Goal: Complete application form: Complete application form

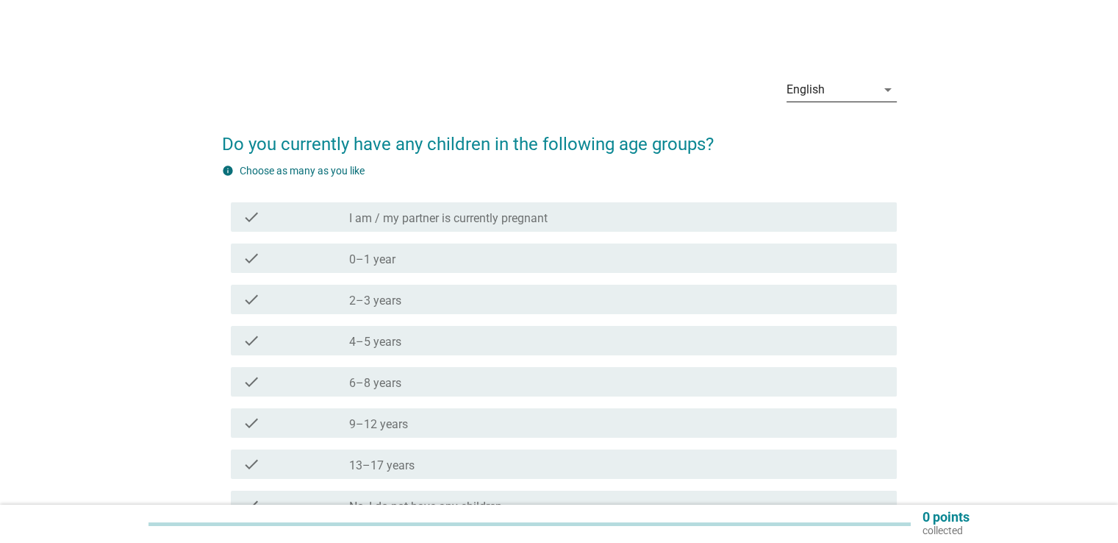
click at [883, 87] on icon "arrow_drop_down" at bounding box center [888, 90] width 18 height 18
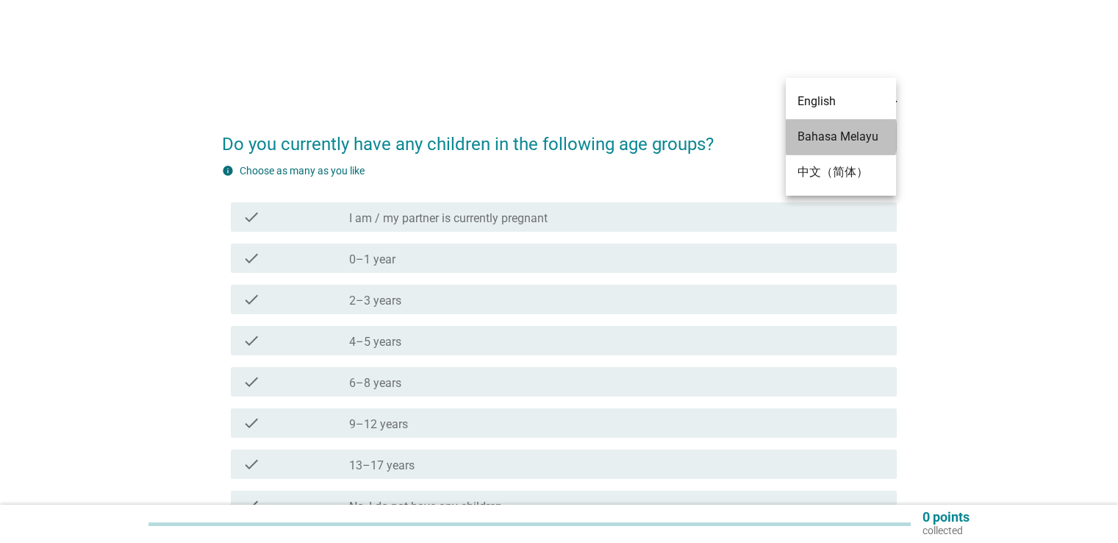
click at [831, 132] on div "Bahasa Melayu" at bounding box center [841, 137] width 87 height 18
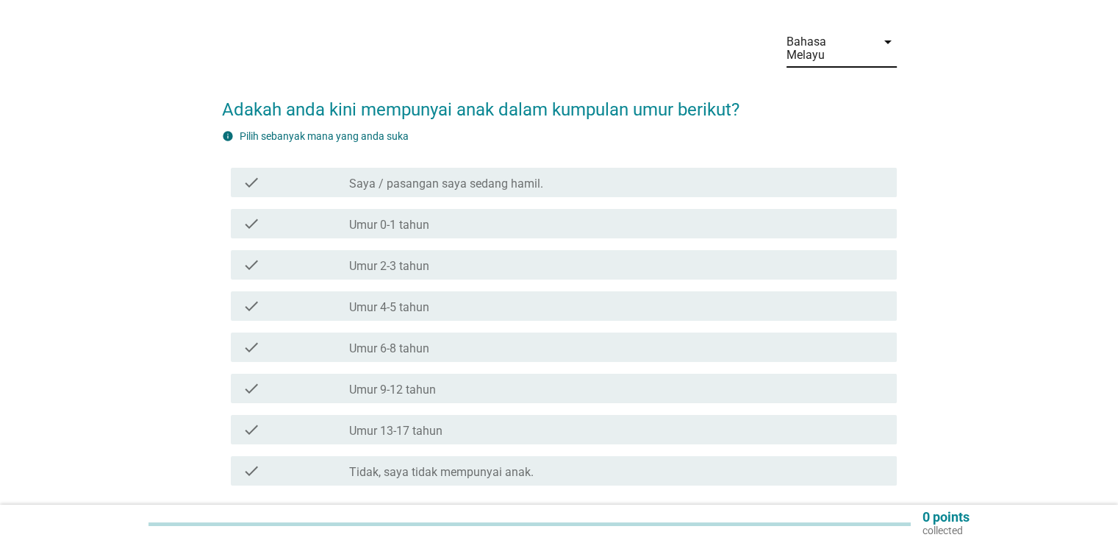
scroll to position [74, 0]
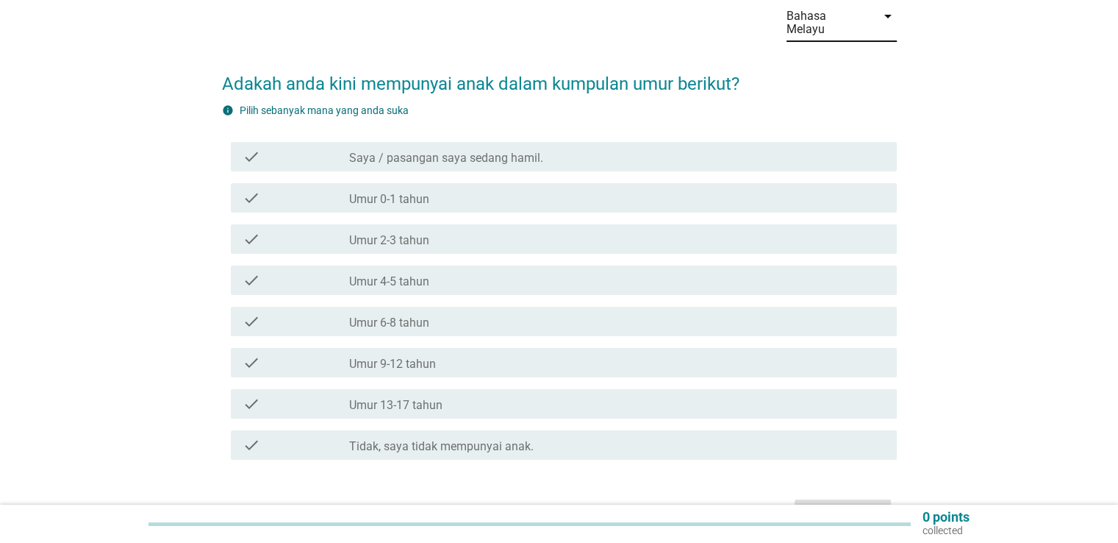
click at [421, 192] on label "Umur 0-1 tahun" at bounding box center [389, 199] width 80 height 15
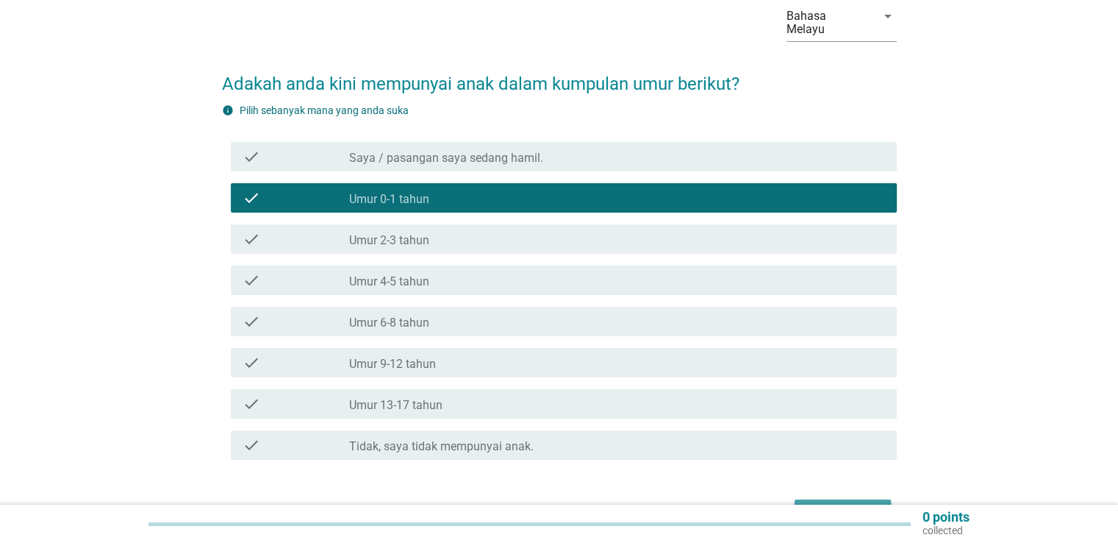
click at [849, 499] on button "Seterusnya" at bounding box center [843, 512] width 96 height 26
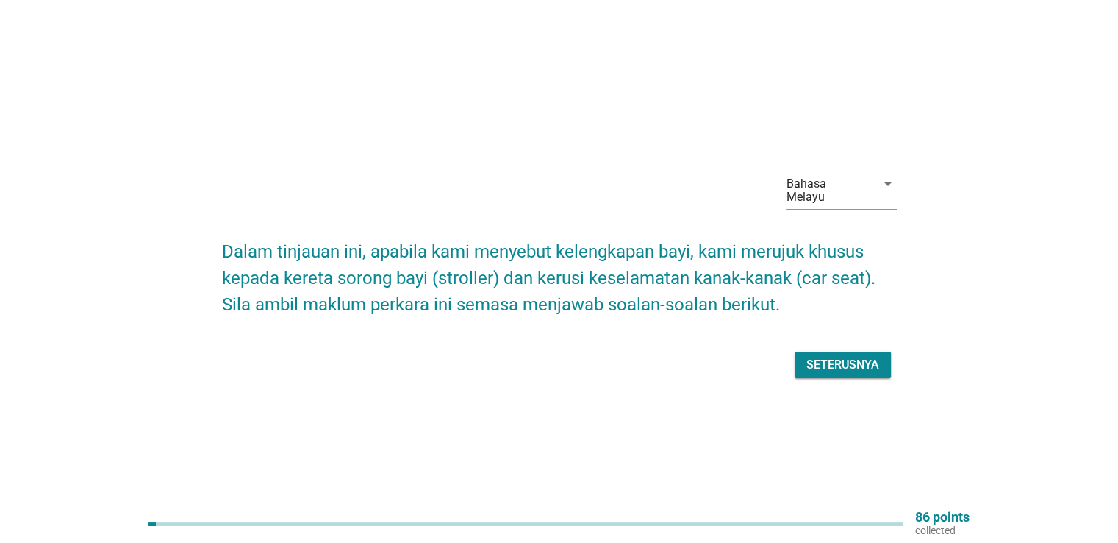
click at [834, 356] on div "Seterusnya" at bounding box center [842, 365] width 73 height 18
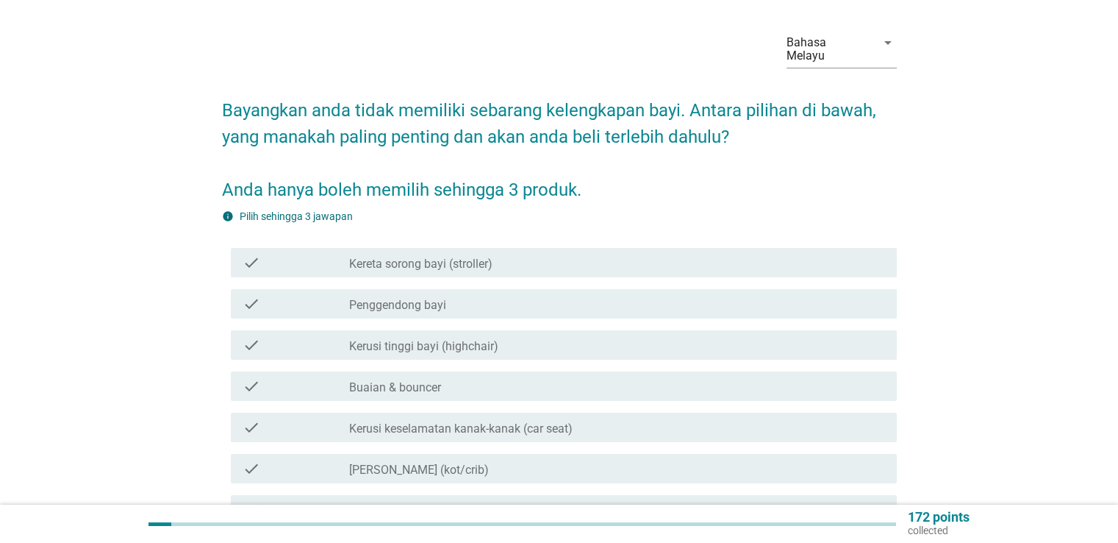
scroll to position [74, 0]
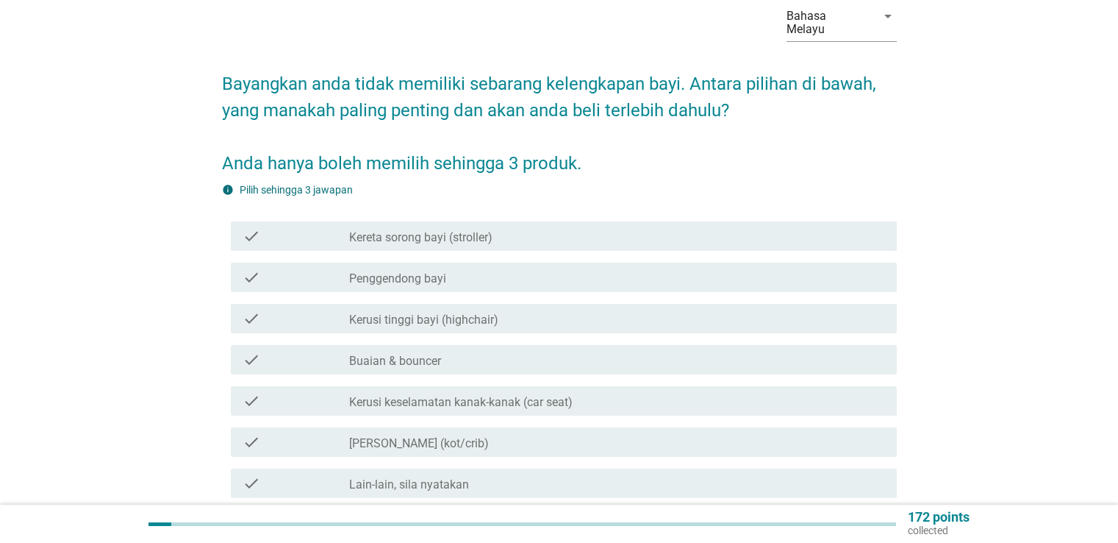
click at [465, 395] on label "Kerusi keselamatan kanak-kanak (car seat)" at bounding box center [460, 402] width 223 height 15
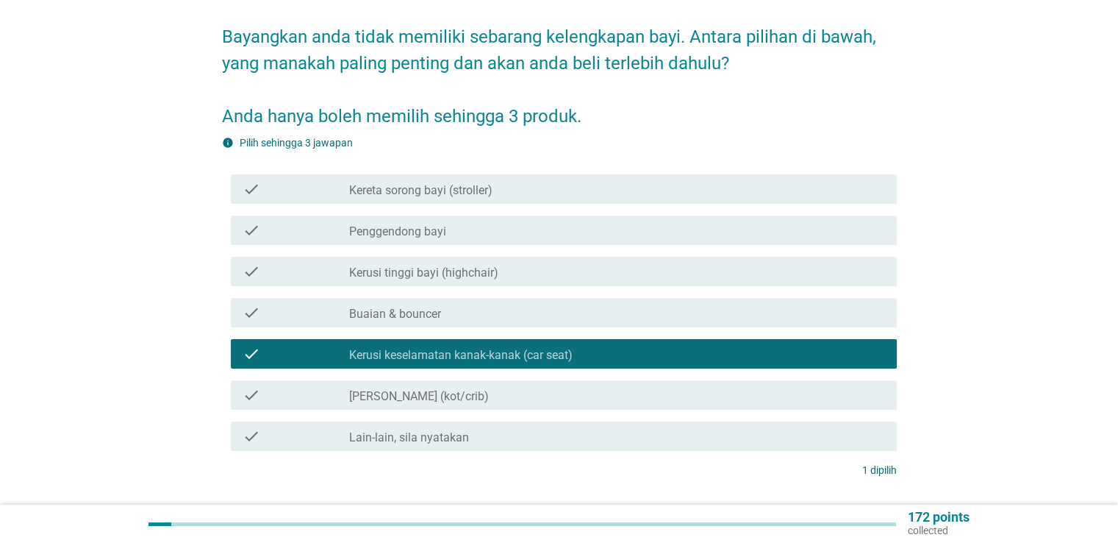
scroll to position [147, 0]
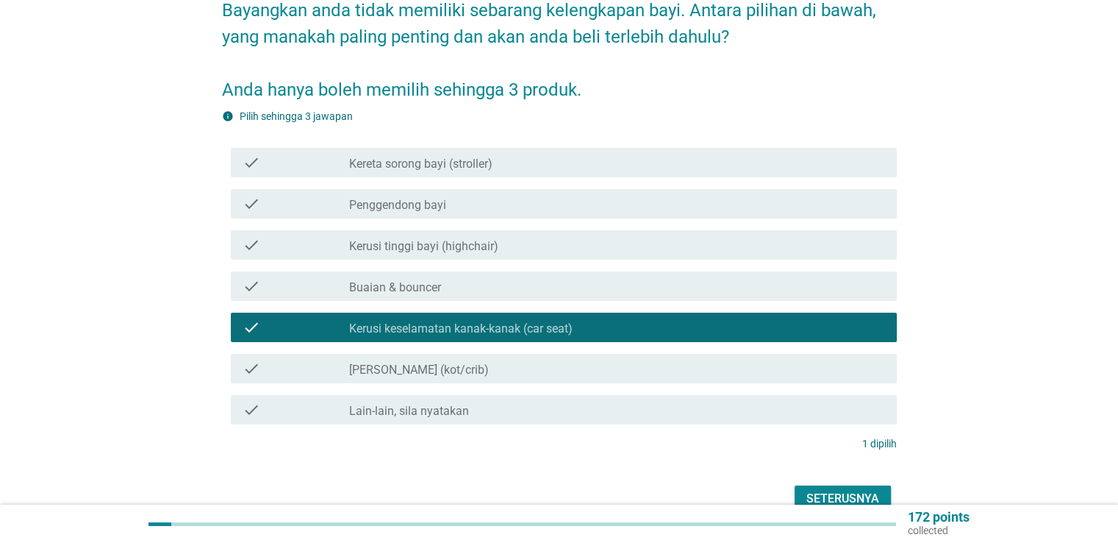
click at [448, 362] on label "[PERSON_NAME] (kot/crib)" at bounding box center [419, 369] width 140 height 15
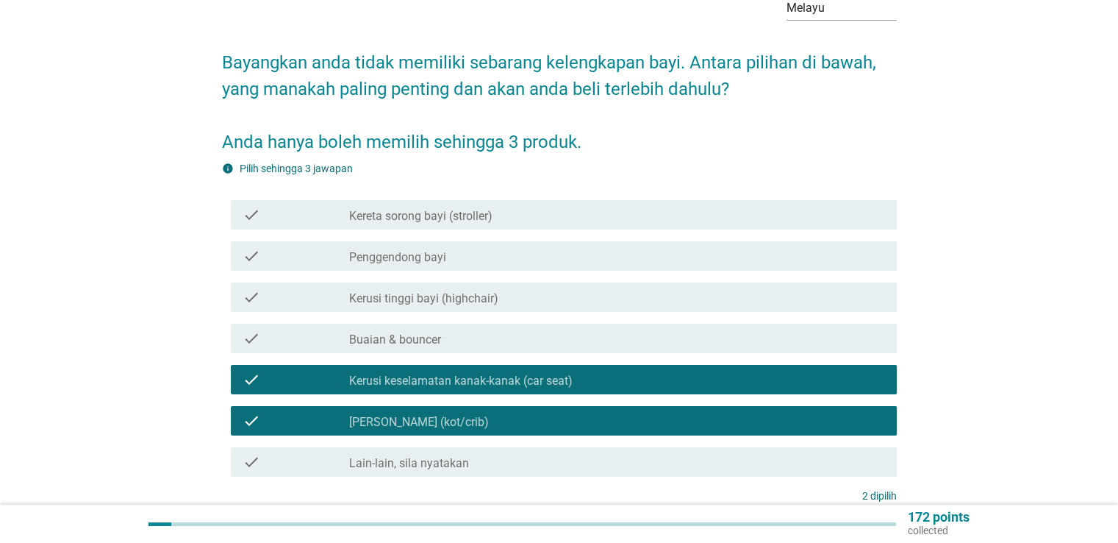
scroll to position [74, 0]
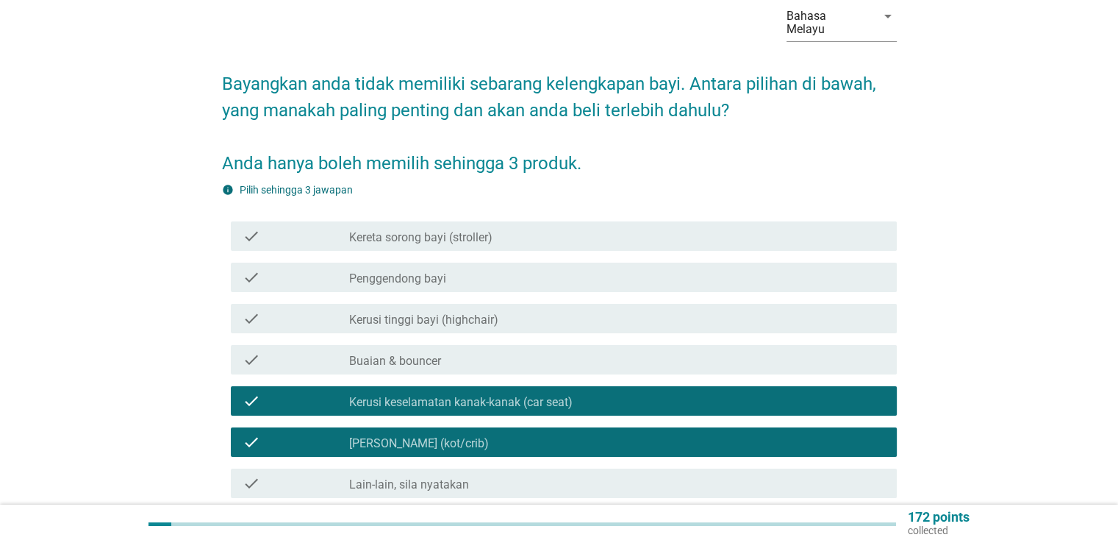
click at [407, 436] on label "[PERSON_NAME] (kot/crib)" at bounding box center [419, 443] width 140 height 15
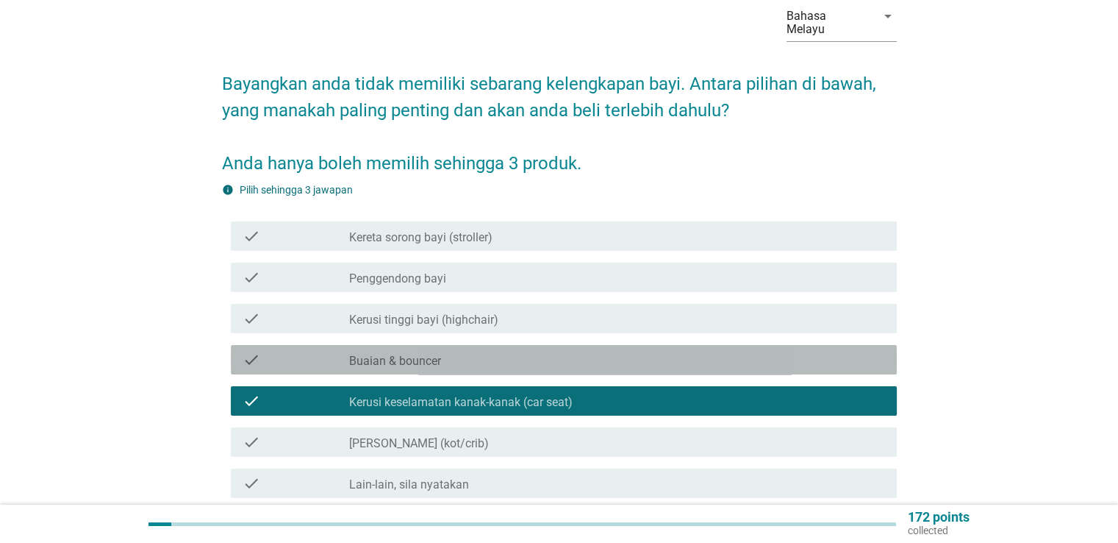
click at [402, 354] on label "Buaian & bouncer" at bounding box center [395, 361] width 92 height 15
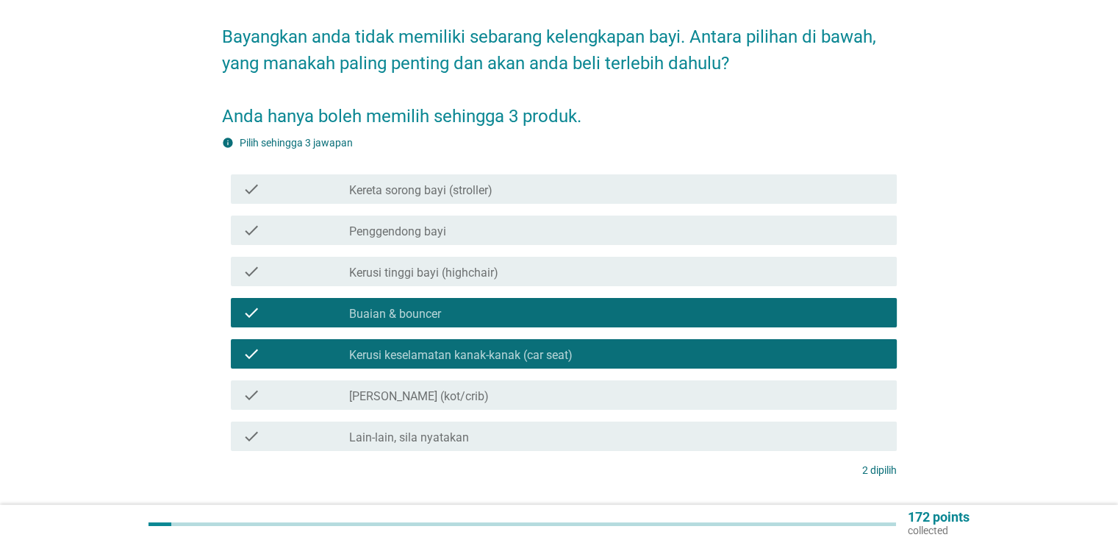
scroll to position [147, 0]
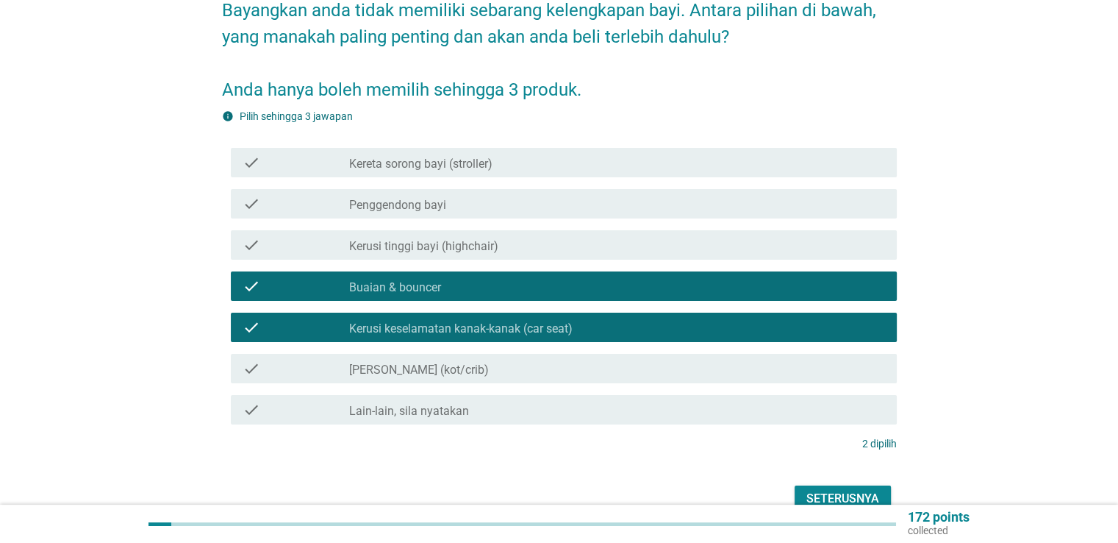
click at [407, 239] on label "Kerusi tinggi bayi (highchair)" at bounding box center [423, 246] width 149 height 15
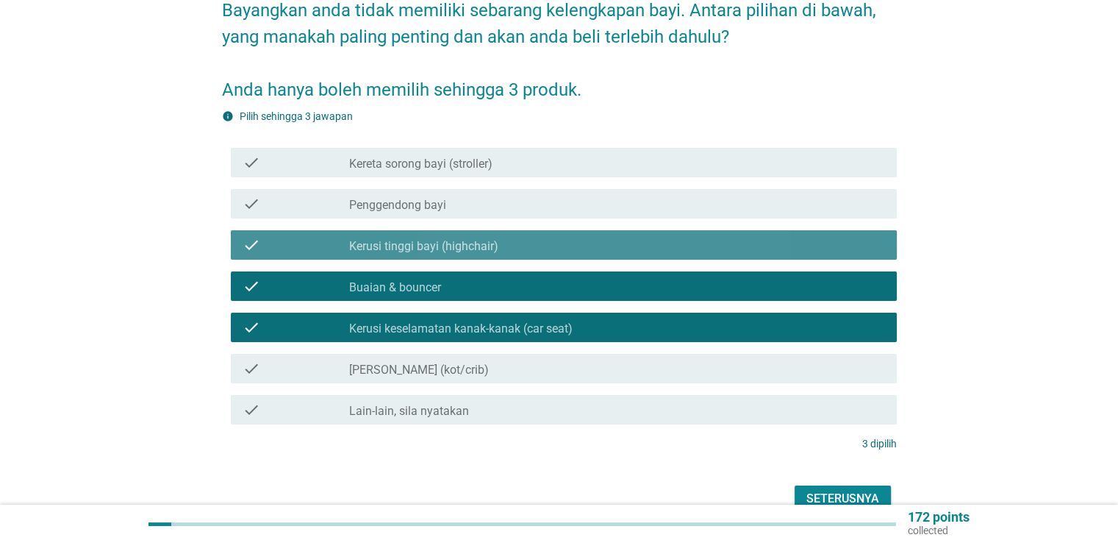
click at [407, 239] on label "Kerusi tinggi bayi (highchair)" at bounding box center [423, 246] width 149 height 15
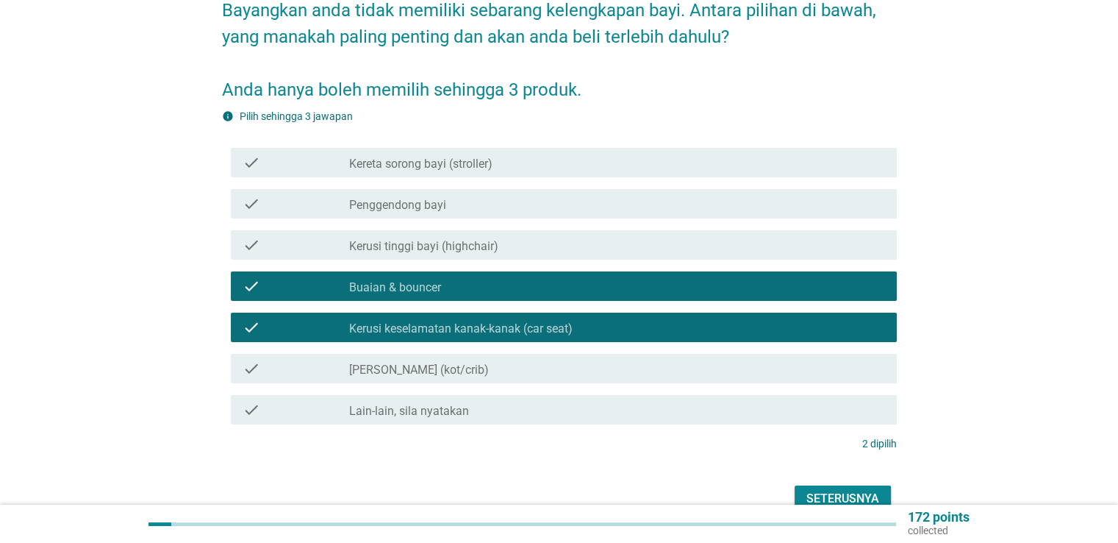
click at [407, 198] on label "Penggendong bayi" at bounding box center [397, 205] width 97 height 15
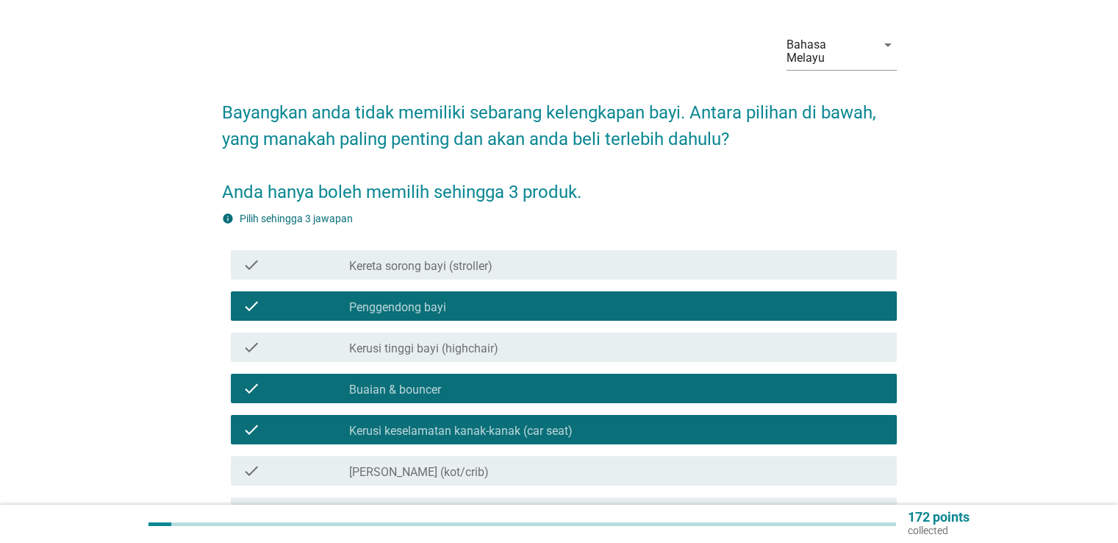
scroll to position [0, 0]
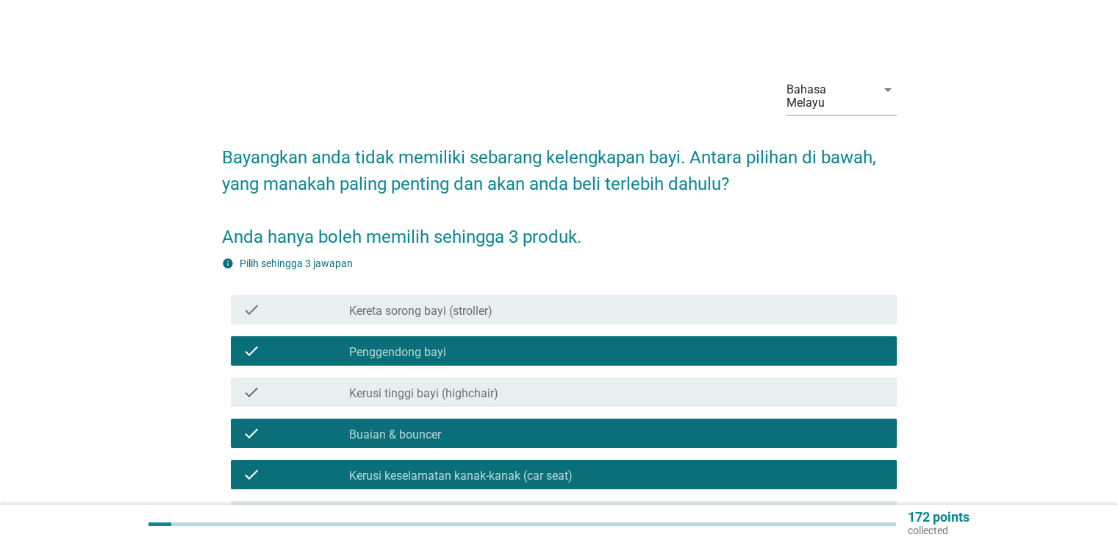
click at [443, 304] on label "Kereta sorong bayi (stroller)" at bounding box center [420, 311] width 143 height 15
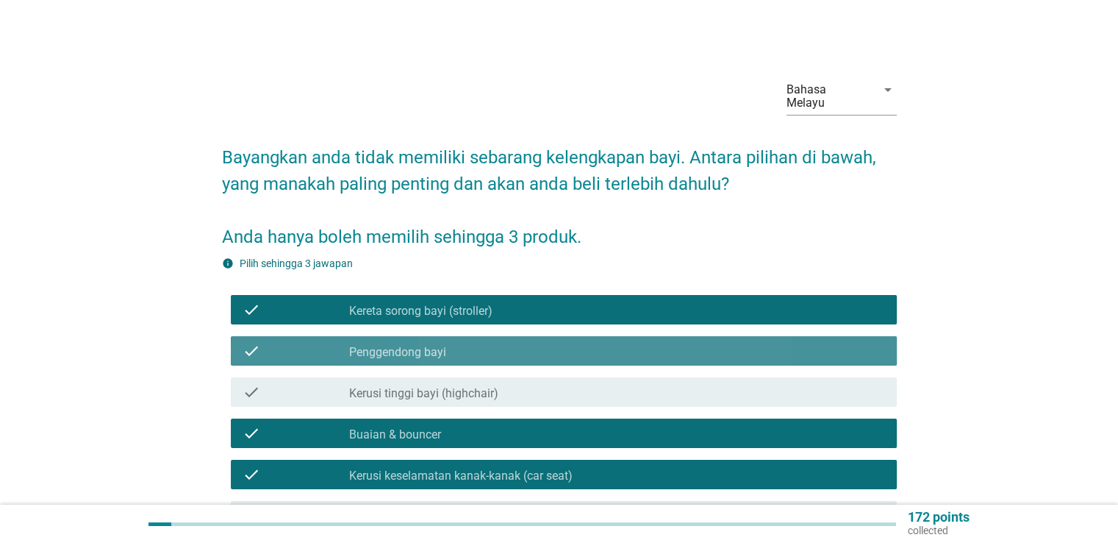
click at [432, 345] on label "Penggendong bayi" at bounding box center [397, 352] width 97 height 15
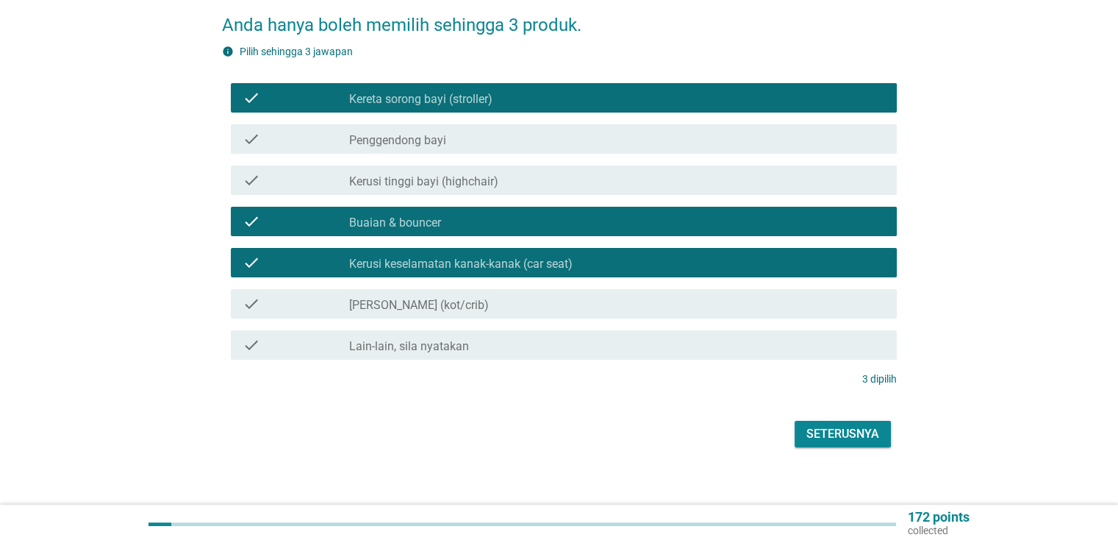
scroll to position [212, 0]
click at [848, 425] on div "Seterusnya" at bounding box center [842, 434] width 73 height 18
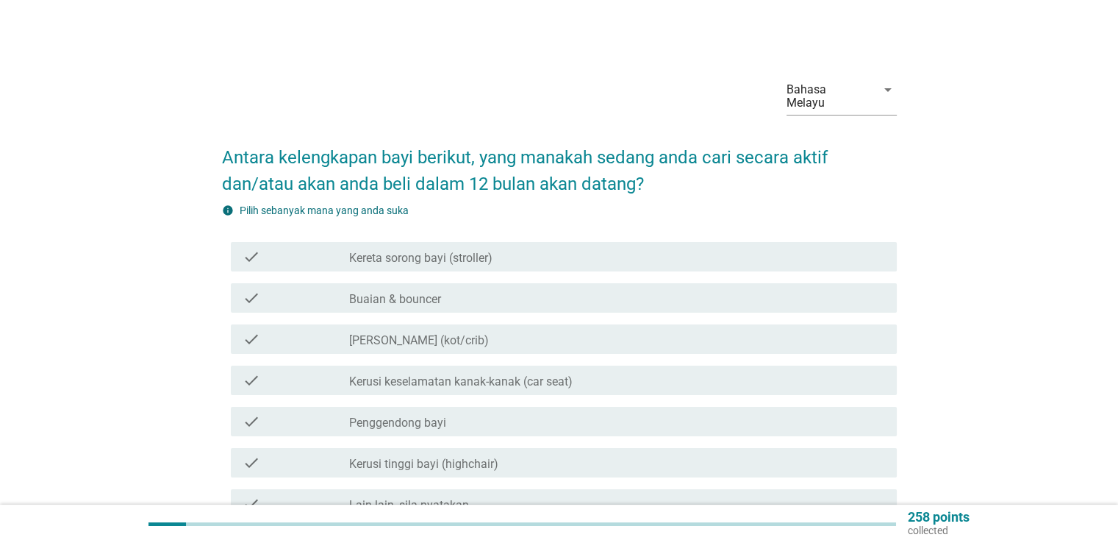
scroll to position [74, 0]
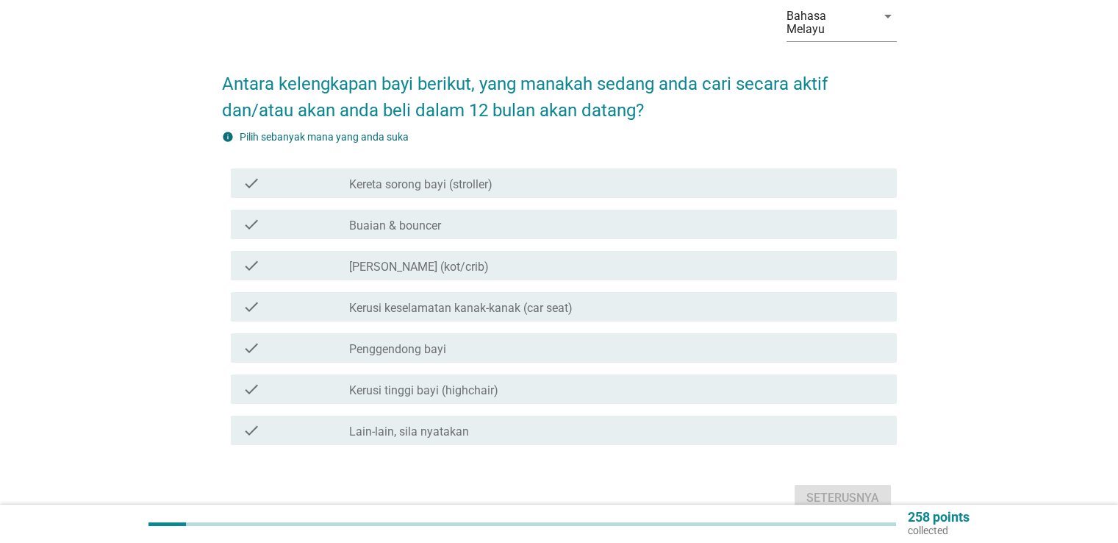
click at [440, 179] on div "check check_box_outline_blank Kereta sorong bayi (stroller)" at bounding box center [564, 182] width 666 height 29
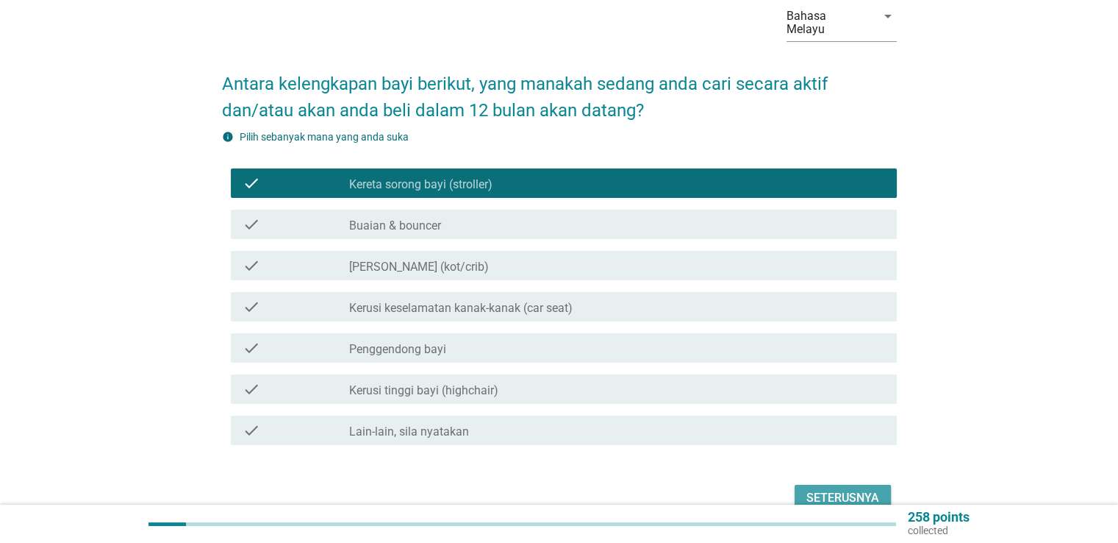
click at [826, 489] on div "Seterusnya" at bounding box center [842, 498] width 73 height 18
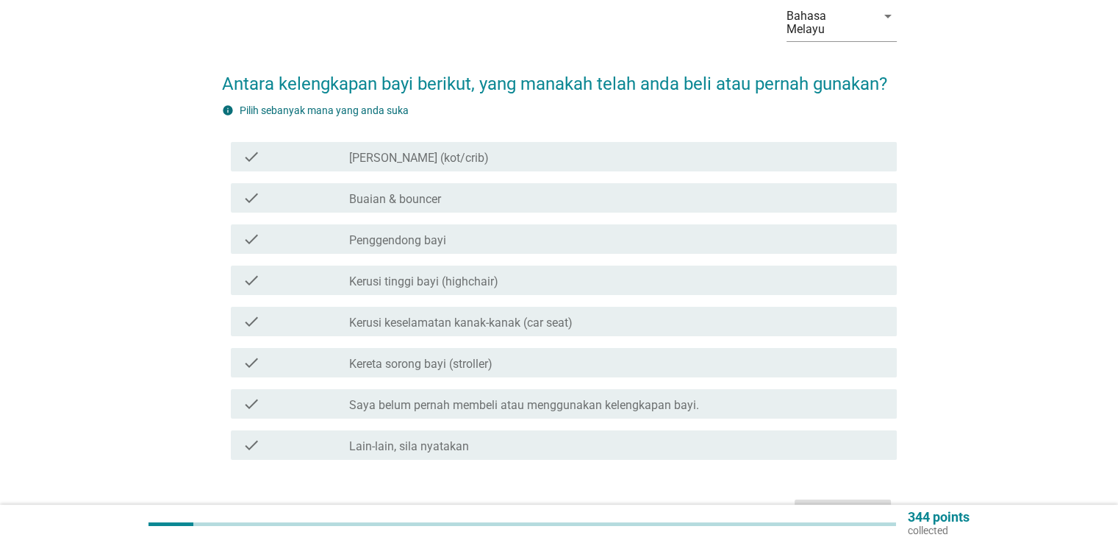
click at [471, 315] on label "Kerusi keselamatan kanak-kanak (car seat)" at bounding box center [460, 322] width 223 height 15
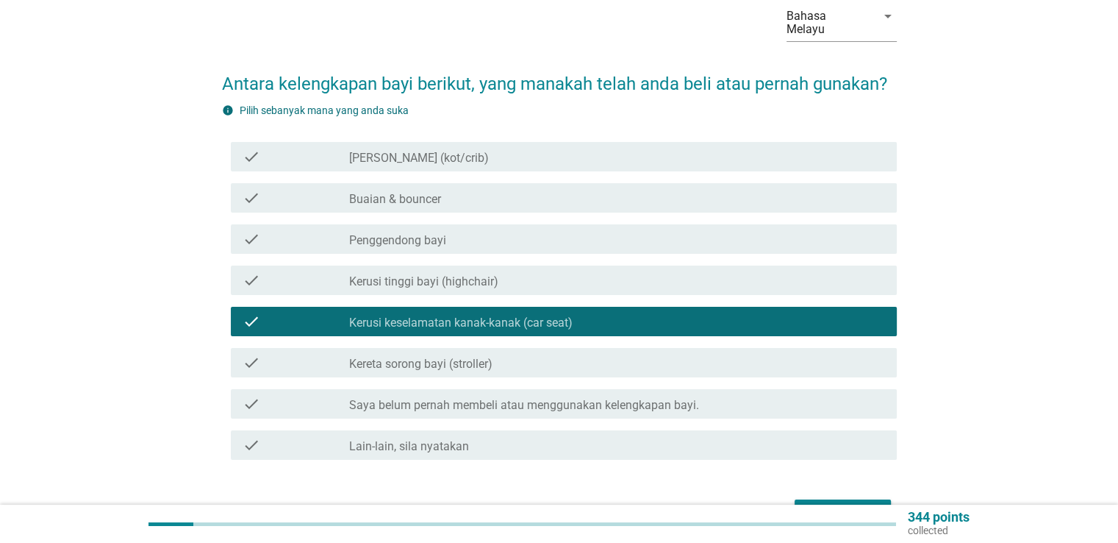
click at [446, 315] on label "Kerusi keselamatan kanak-kanak (car seat)" at bounding box center [460, 322] width 223 height 15
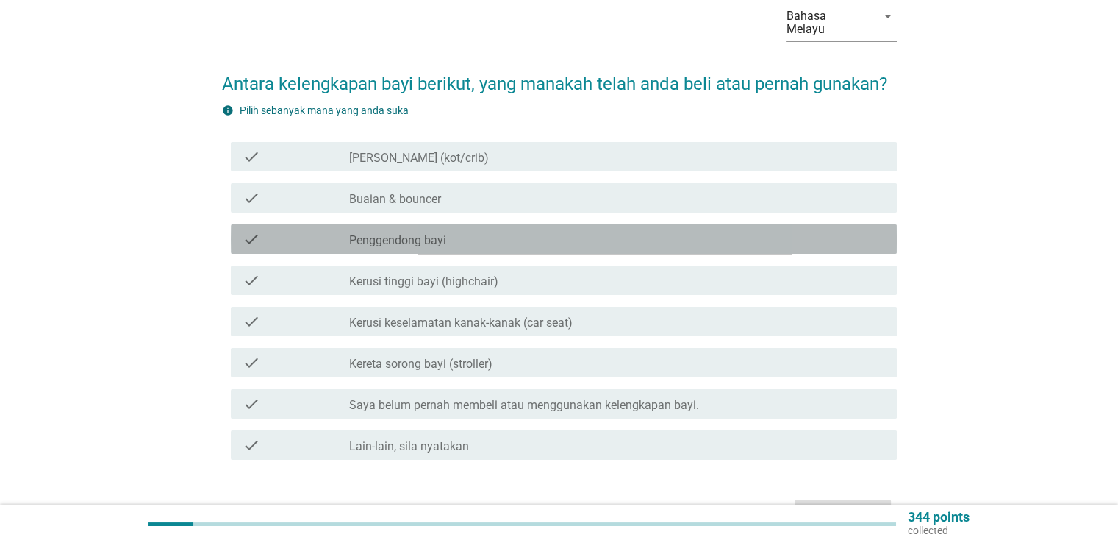
click at [434, 233] on label "Penggendong bayi" at bounding box center [397, 240] width 97 height 15
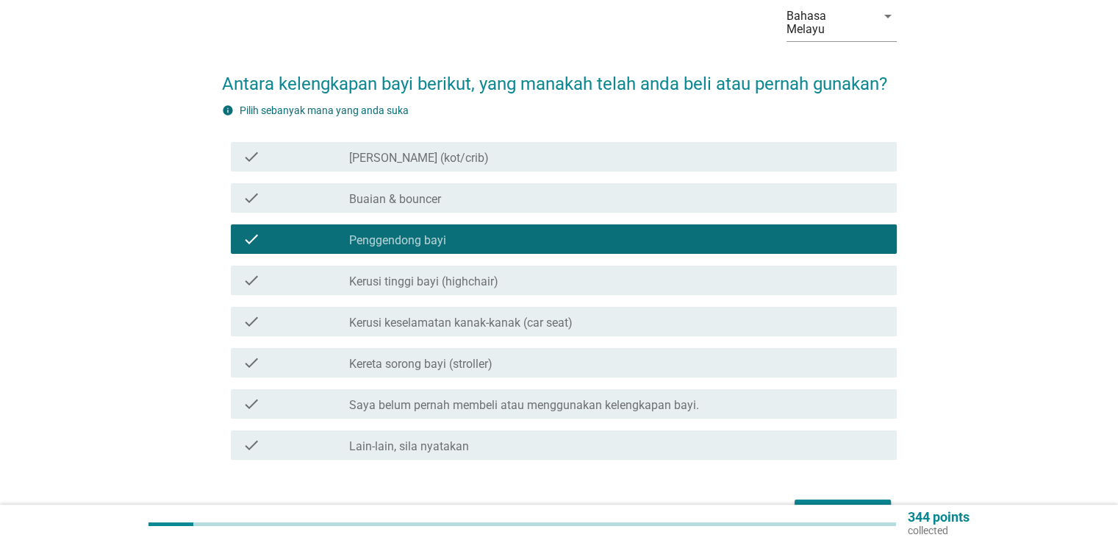
click at [429, 192] on label "Buaian & bouncer" at bounding box center [395, 199] width 92 height 15
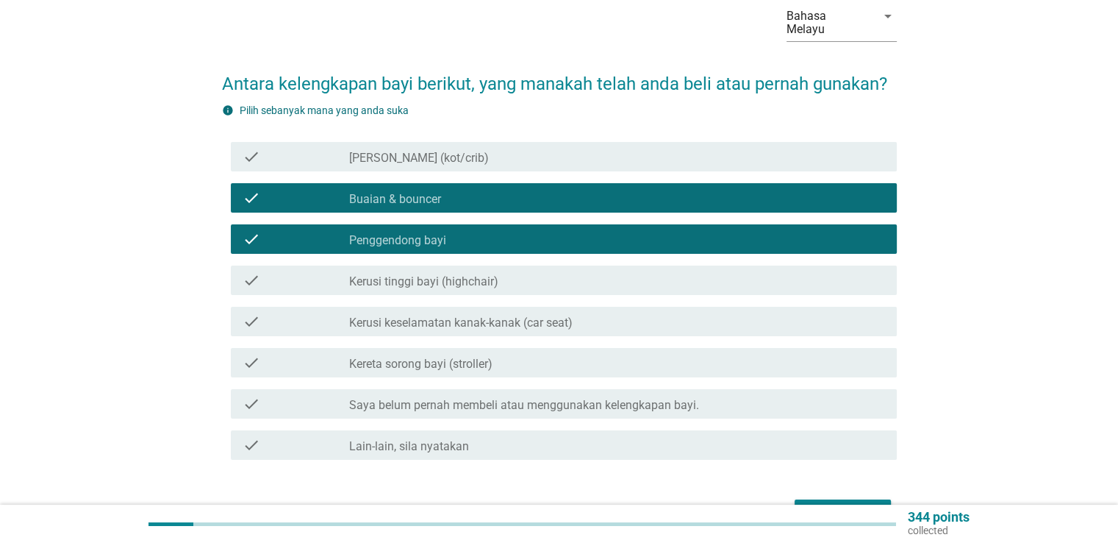
click at [512, 230] on div "check_box Penggendong bayi" at bounding box center [616, 239] width 535 height 18
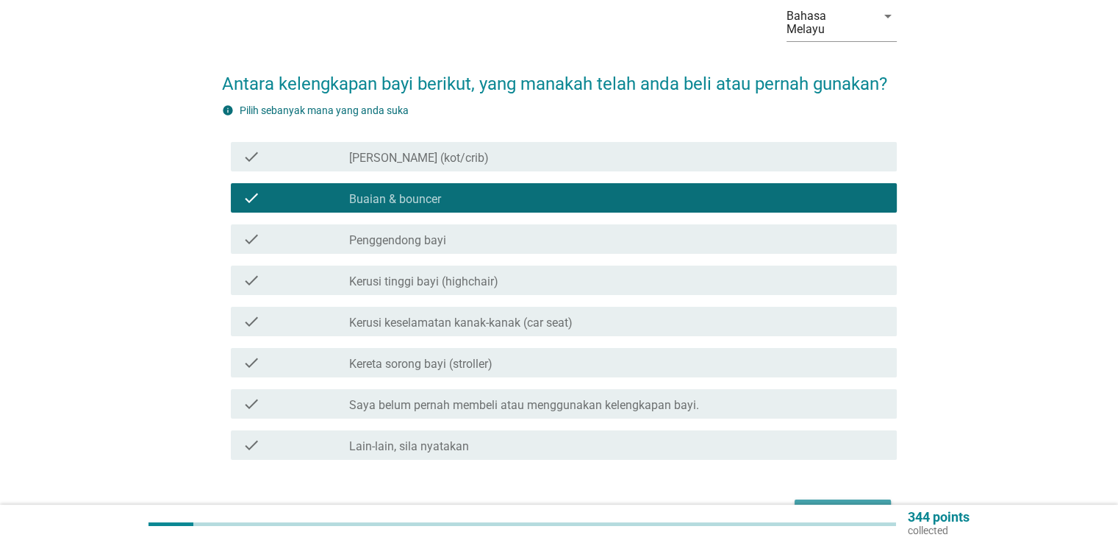
click at [848, 504] on div "Seterusnya" at bounding box center [842, 513] width 73 height 18
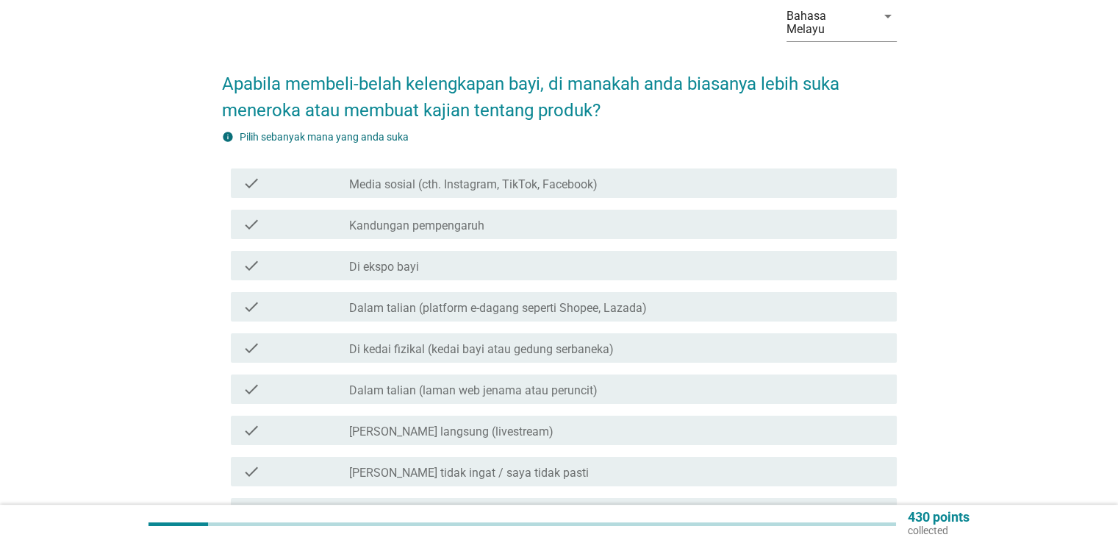
click at [435, 177] on label "Media sosial (cth. Instagram, TikTok, Facebook)" at bounding box center [473, 184] width 248 height 15
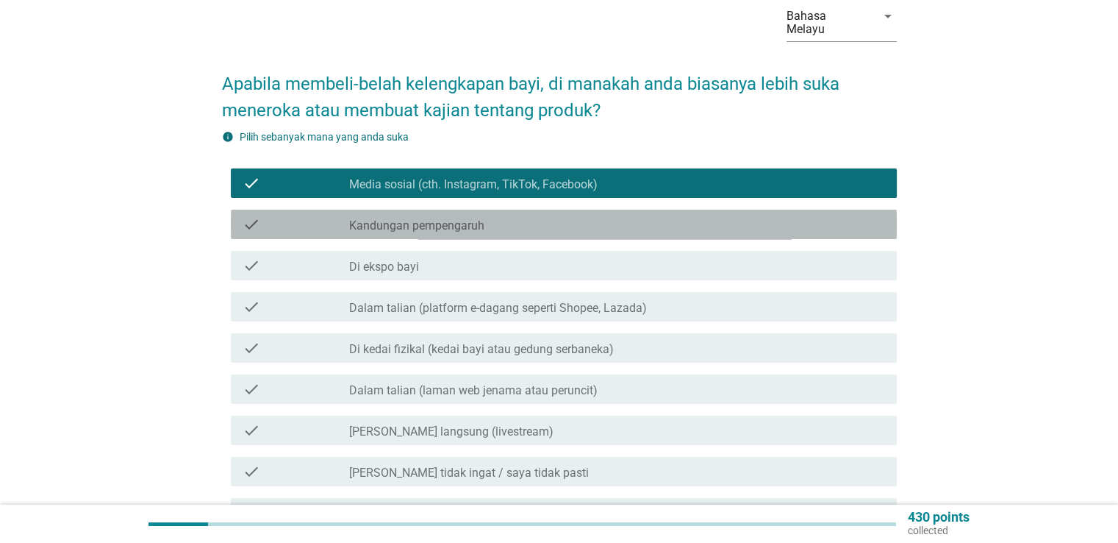
click at [436, 218] on label "Kandungan pempengaruh" at bounding box center [416, 225] width 135 height 15
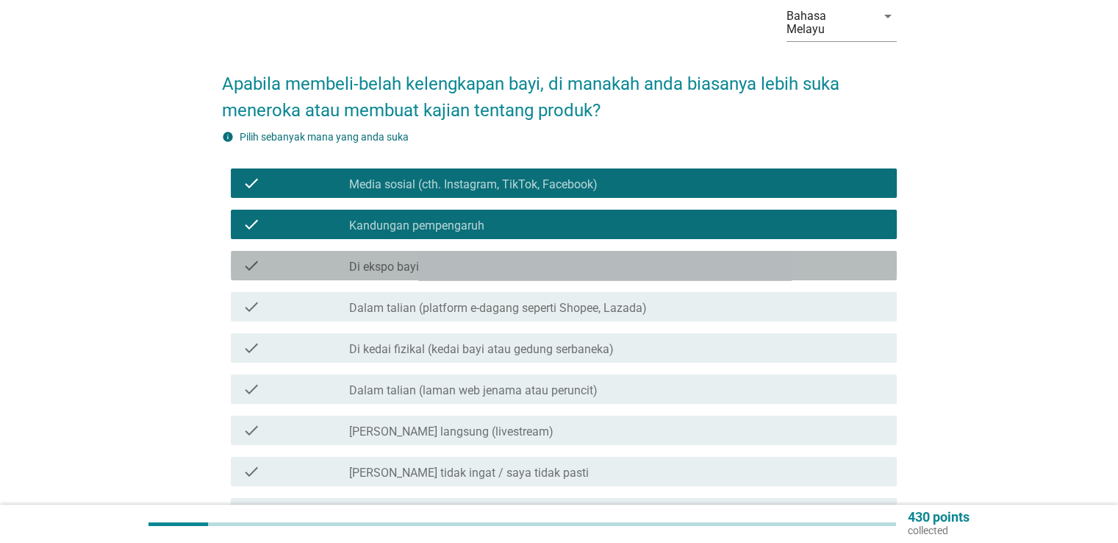
click at [436, 257] on div "check_box_outline_blank Di ekspo bayi" at bounding box center [616, 266] width 535 height 18
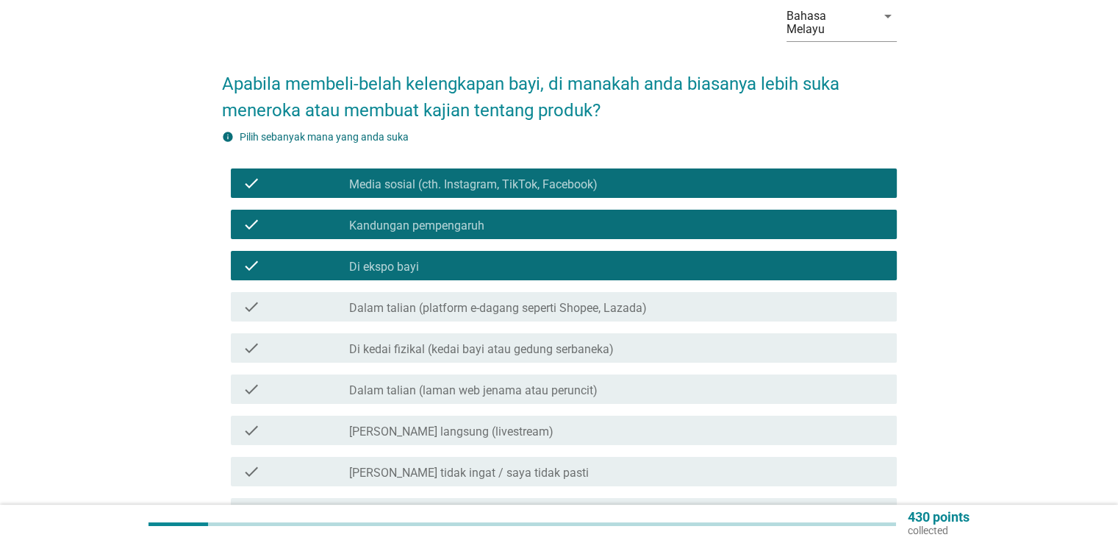
click at [435, 301] on label "Dalam talian (platform e-dagang seperti Shopee, Lazada)" at bounding box center [498, 308] width 298 height 15
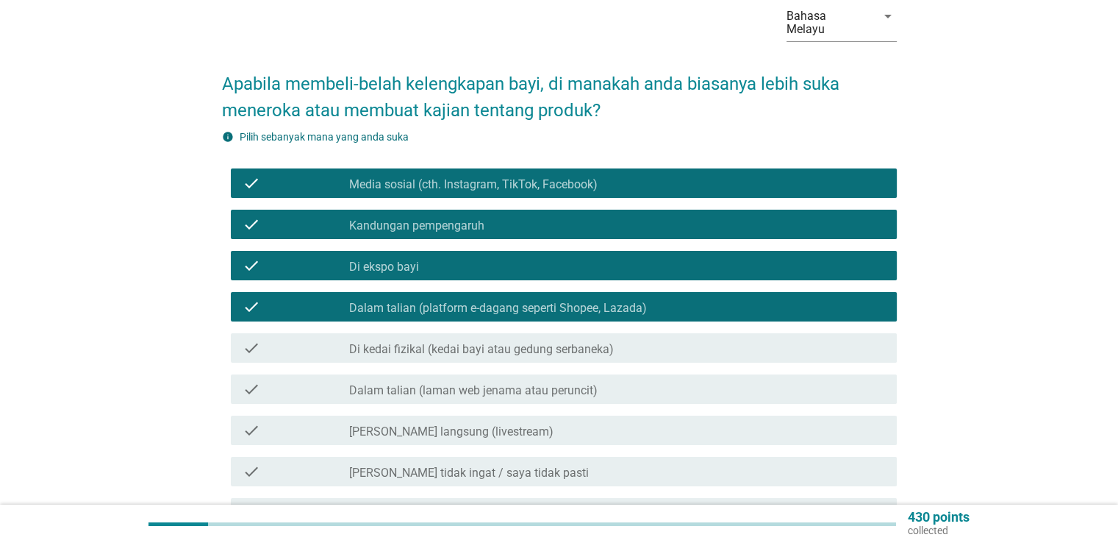
click at [432, 342] on label "Di kedai fizikal (kedai bayi atau gedung serbaneka)" at bounding box center [481, 349] width 265 height 15
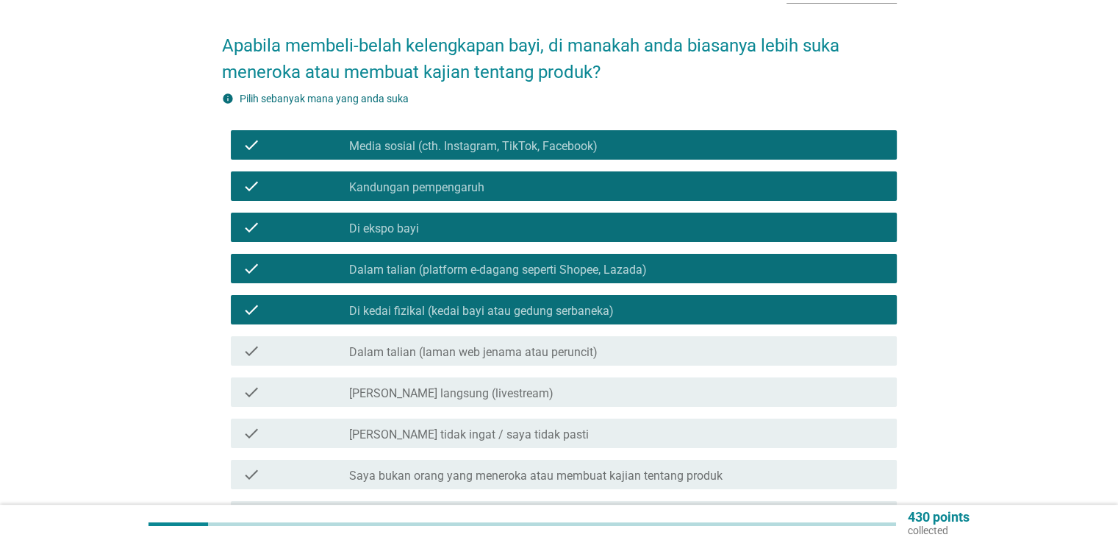
scroll to position [147, 0]
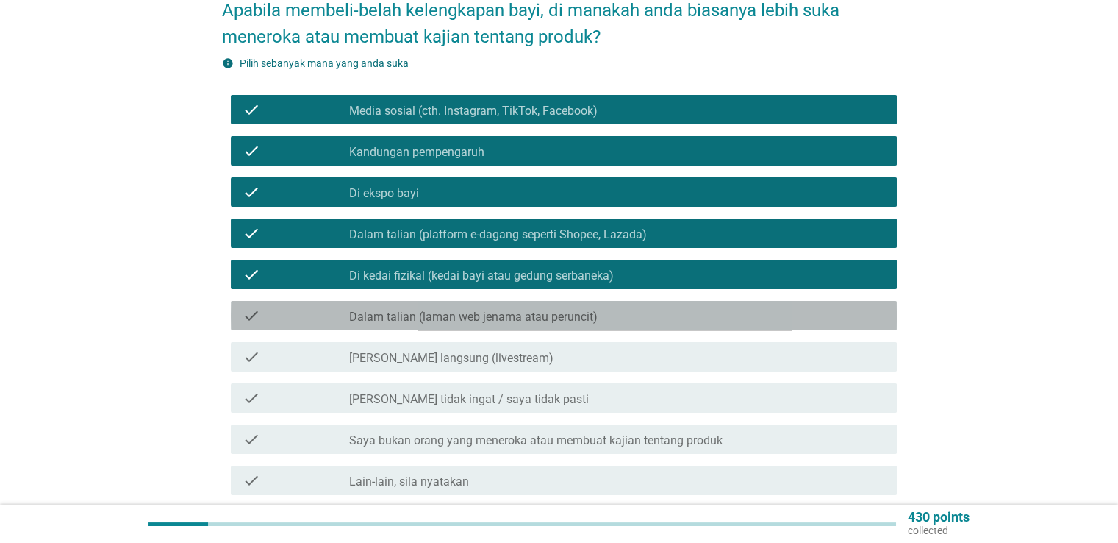
click at [423, 310] on label "Dalam talian (laman web jenama atau peruncit)" at bounding box center [473, 317] width 248 height 15
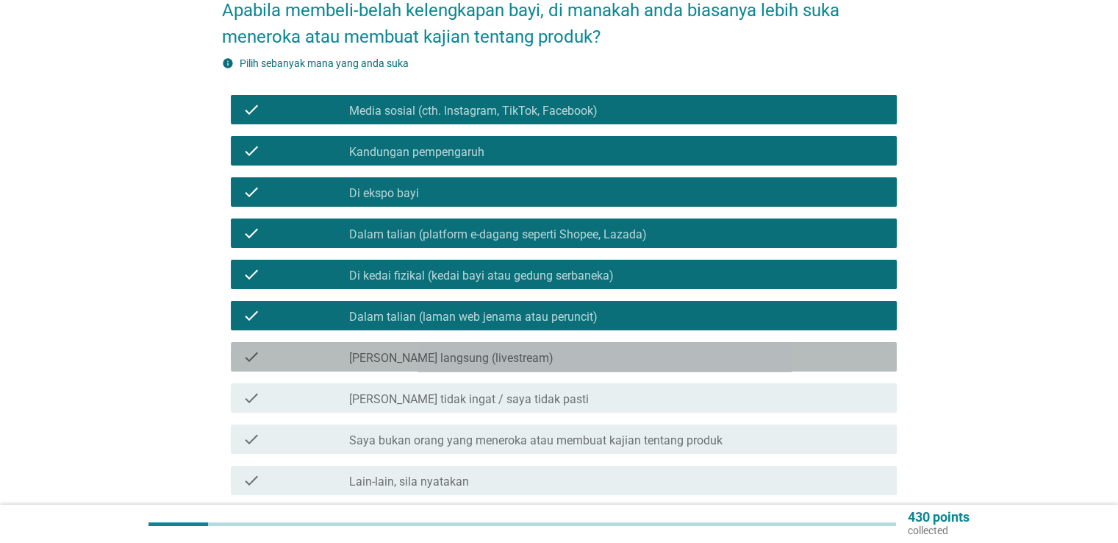
click at [421, 351] on label "[PERSON_NAME] langsung (livestream)" at bounding box center [451, 358] width 204 height 15
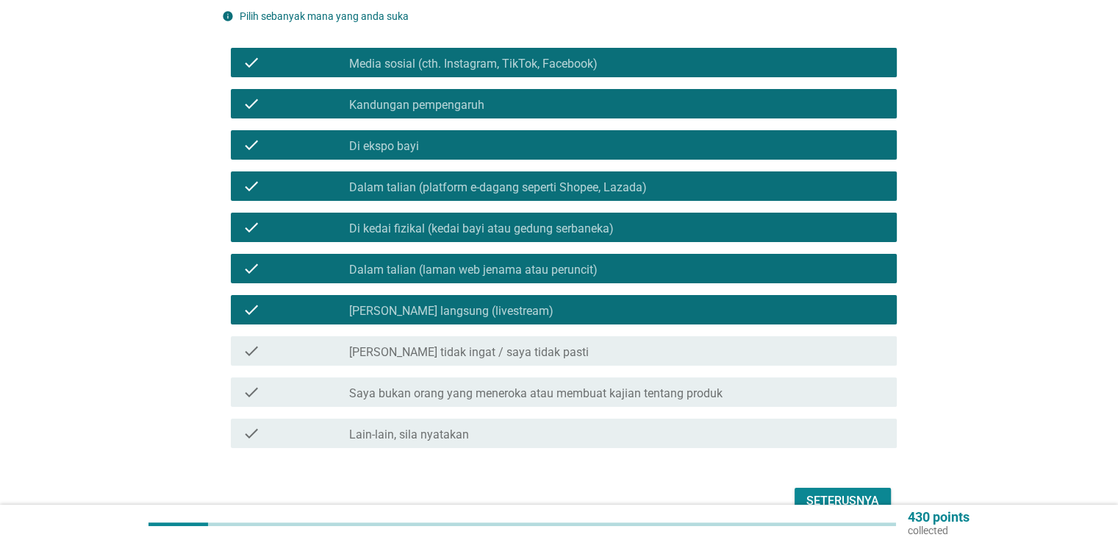
scroll to position [221, 0]
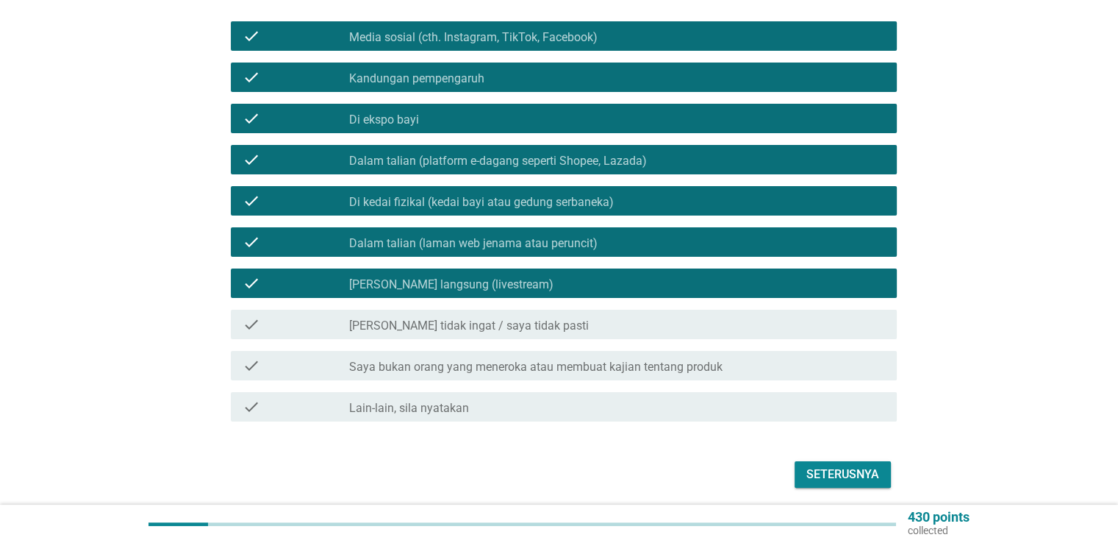
click at [856, 465] on div "Seterusnya" at bounding box center [842, 474] width 73 height 18
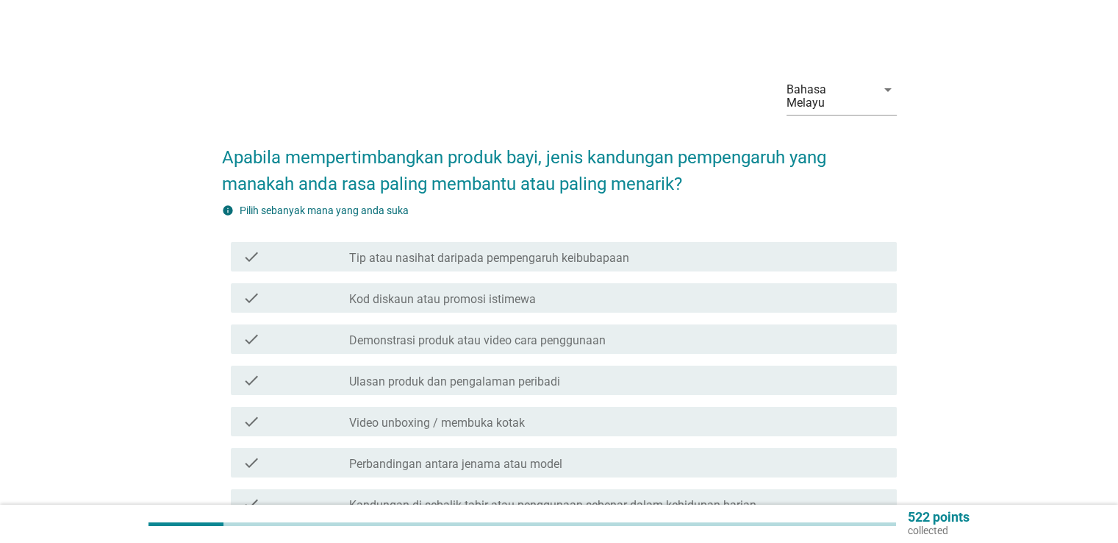
click at [388, 251] on label "Tip atau nasihat daripada pempengaruh keibubapaan" at bounding box center [489, 258] width 280 height 15
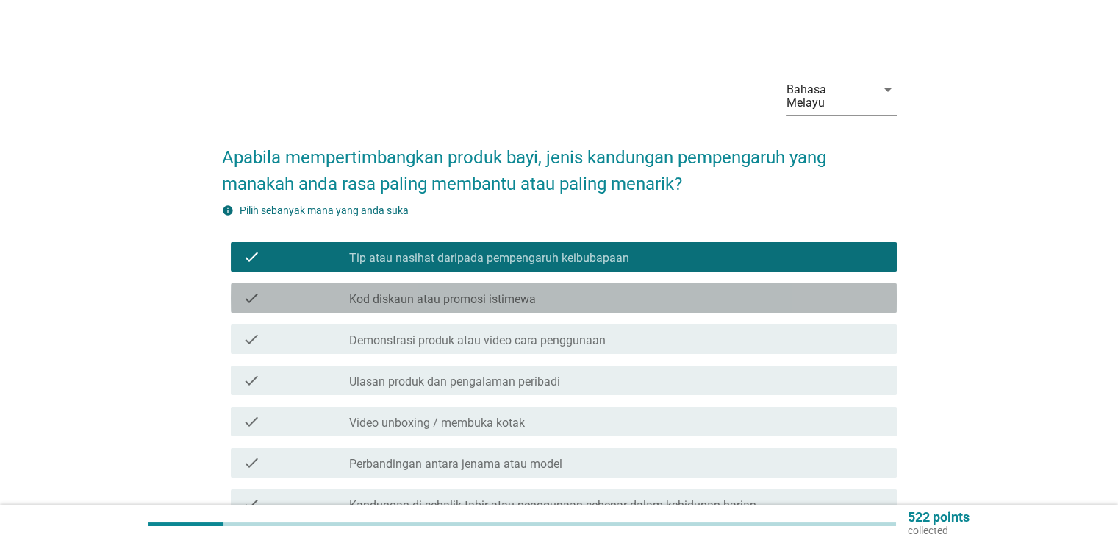
click at [382, 292] on label "Kod diskaun atau promosi istimewa" at bounding box center [442, 299] width 187 height 15
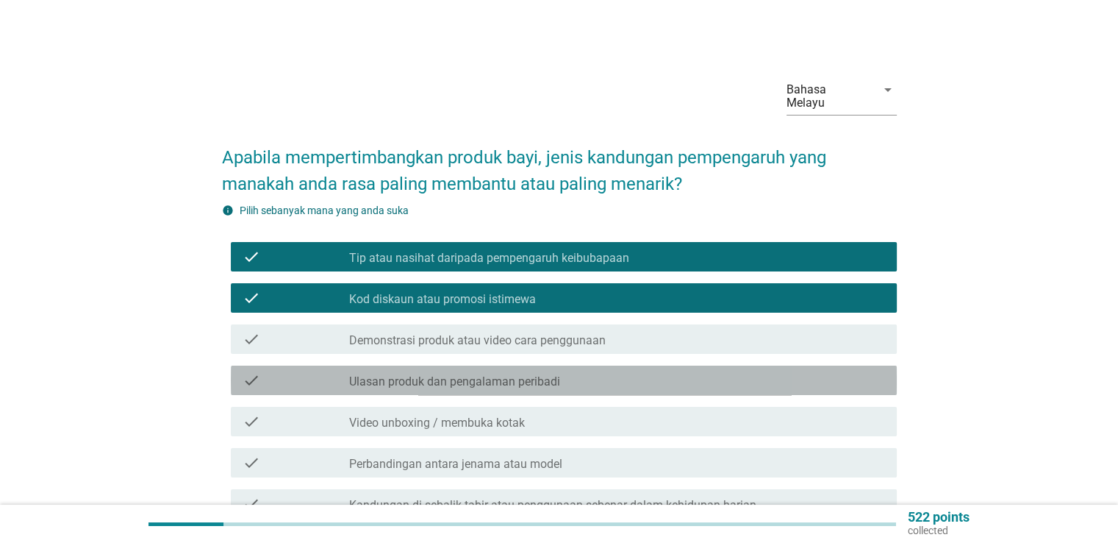
click at [396, 374] on label "Ulasan produk dan pengalaman peribadi" at bounding box center [454, 381] width 211 height 15
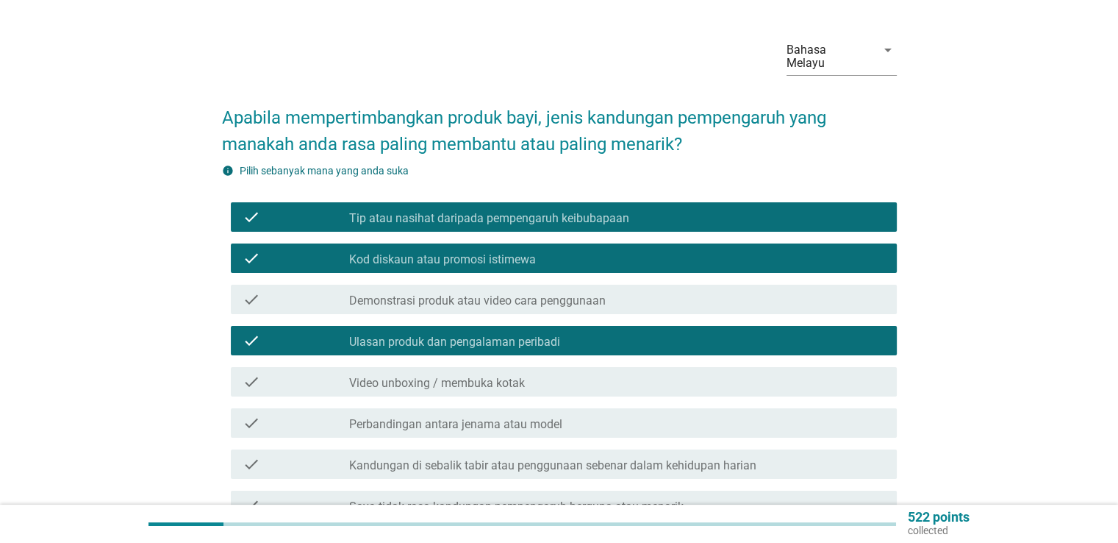
scroll to position [74, 0]
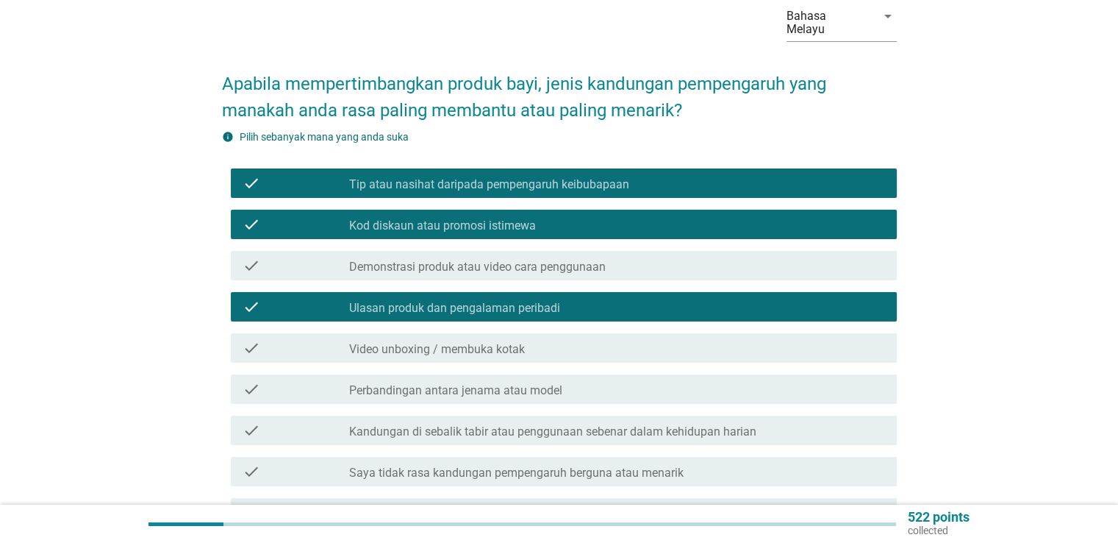
click at [398, 383] on label "Perbandingan antara jenama atau model" at bounding box center [455, 390] width 213 height 15
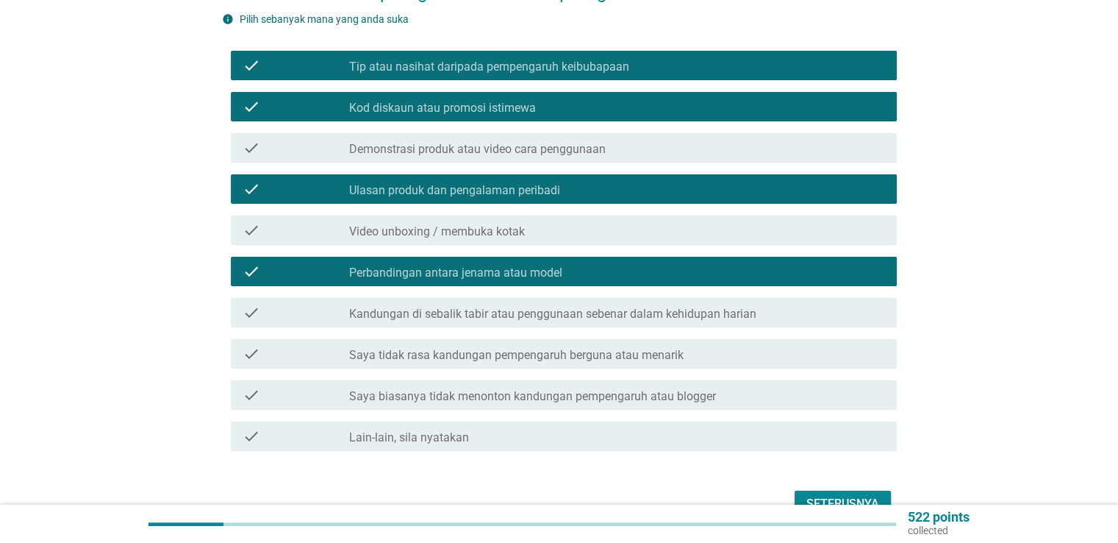
scroll to position [261, 0]
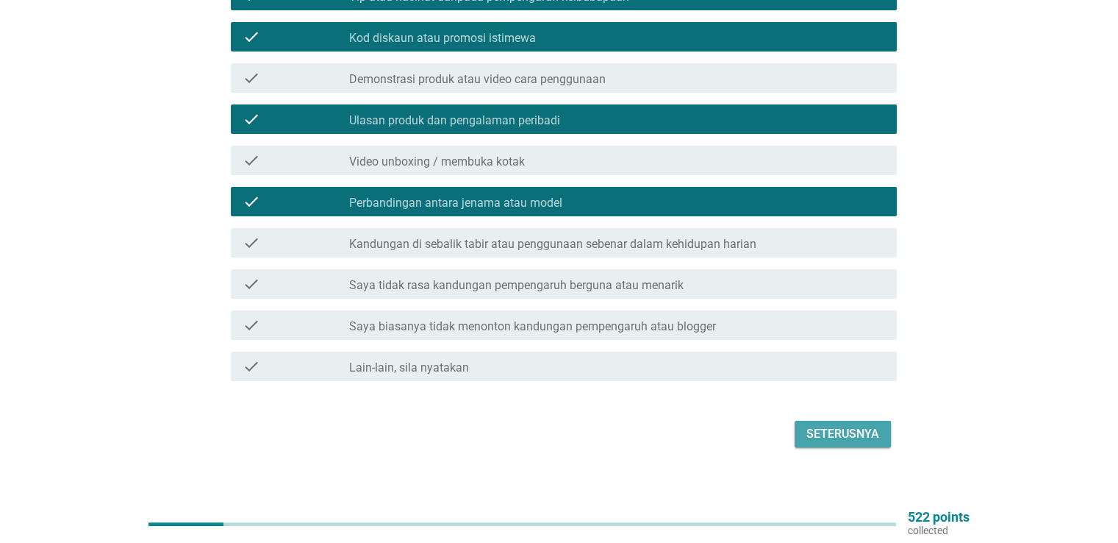
click at [841, 425] on div "Seterusnya" at bounding box center [842, 434] width 73 height 18
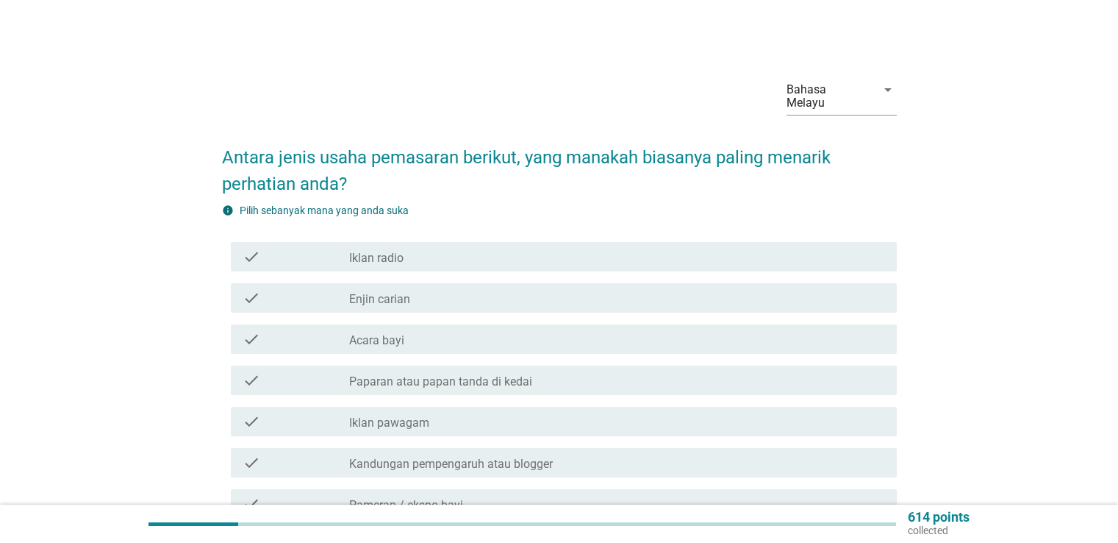
click at [515, 251] on div "check_box_outline_blank Iklan radio" at bounding box center [616, 257] width 535 height 18
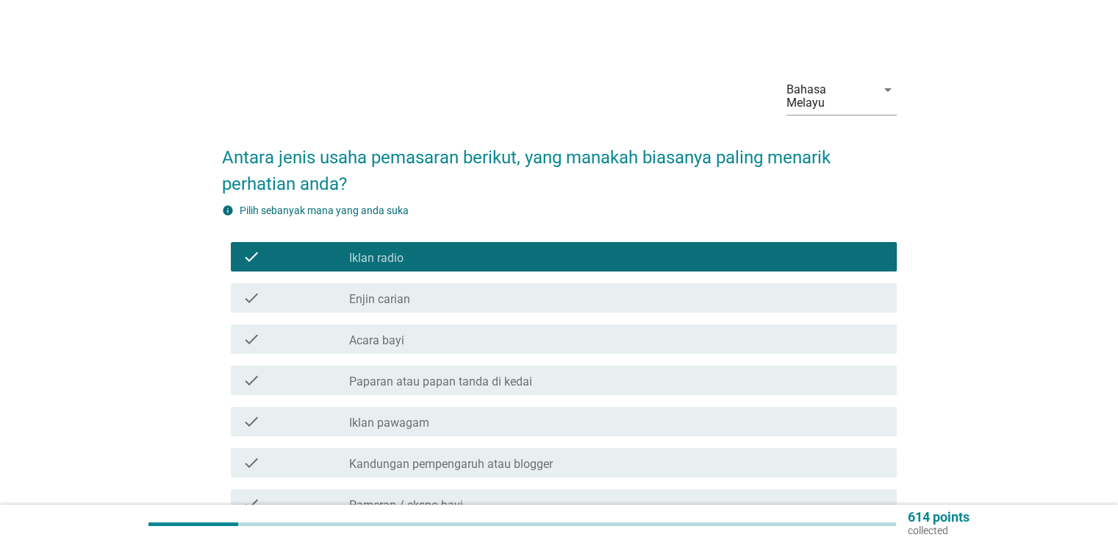
click at [506, 330] on div "check_box_outline_blank Acara bayi" at bounding box center [616, 339] width 535 height 18
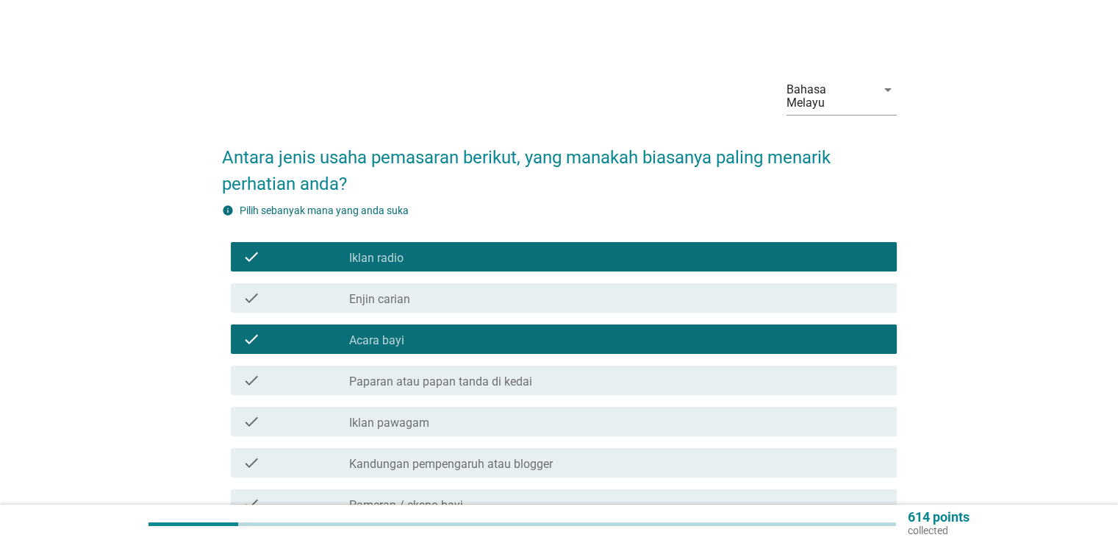
scroll to position [74, 0]
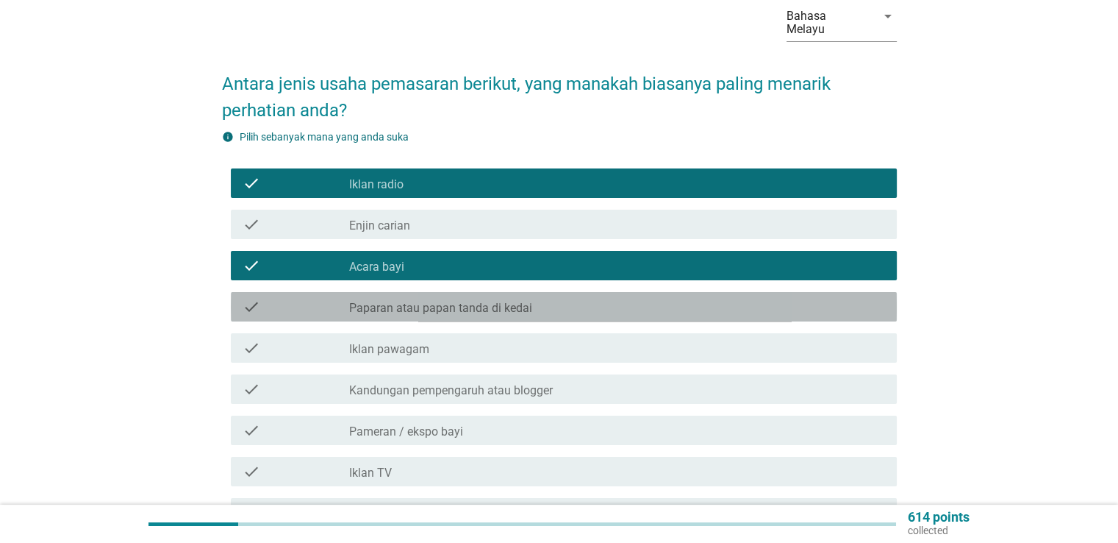
click at [508, 301] on label "Paparan atau papan tanda di kedai" at bounding box center [440, 308] width 183 height 15
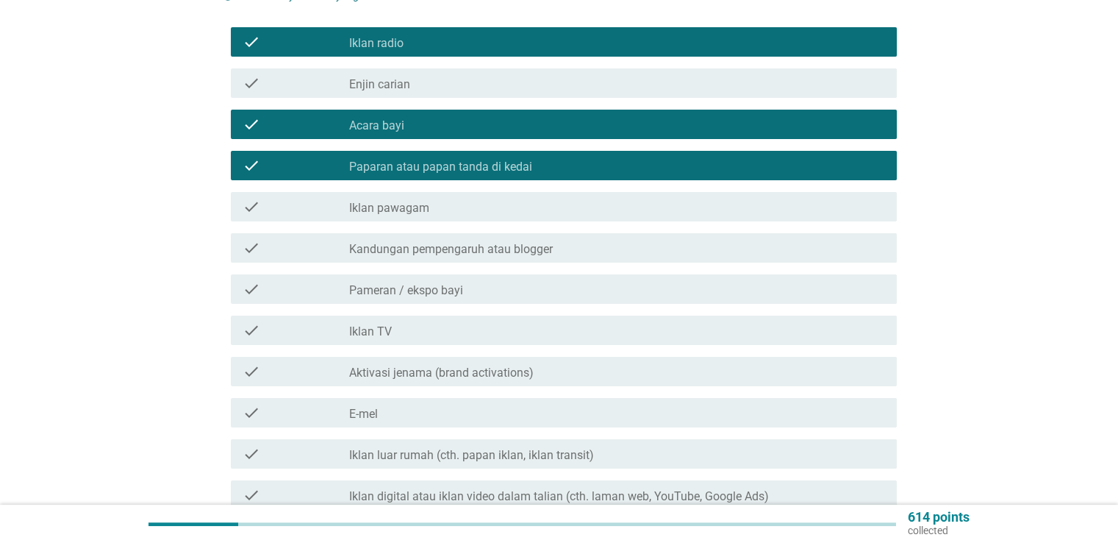
scroll to position [221, 0]
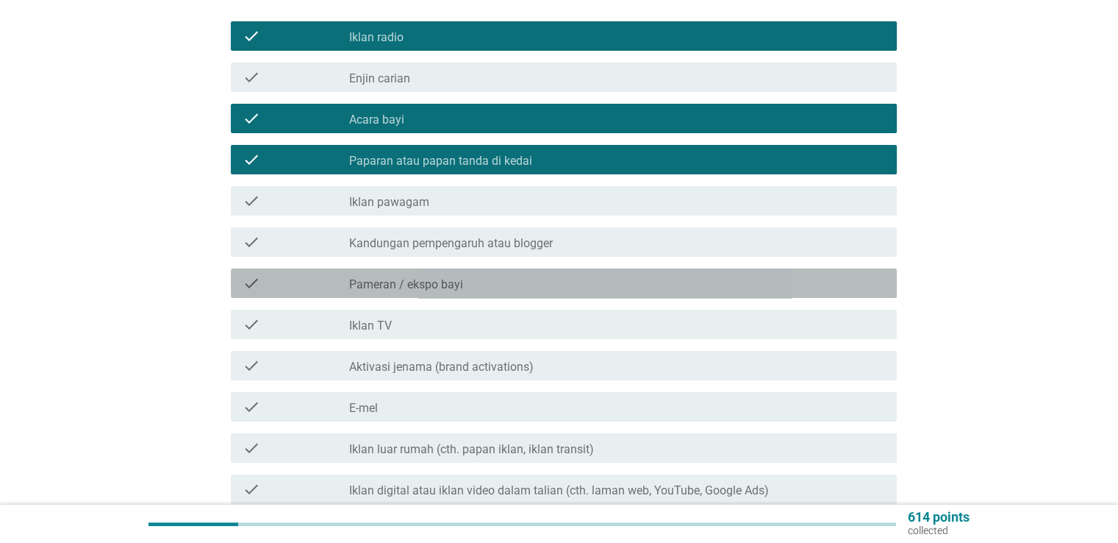
click at [450, 277] on label "Pameran / ekspo bayi" at bounding box center [406, 284] width 114 height 15
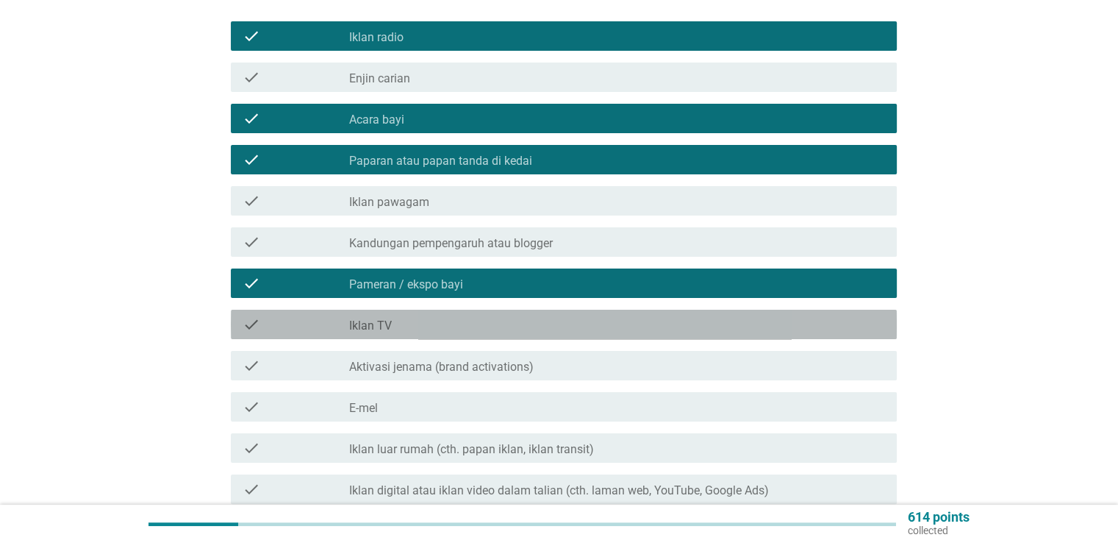
click at [417, 315] on div "check_box_outline_blank Iklan TV" at bounding box center [616, 324] width 535 height 18
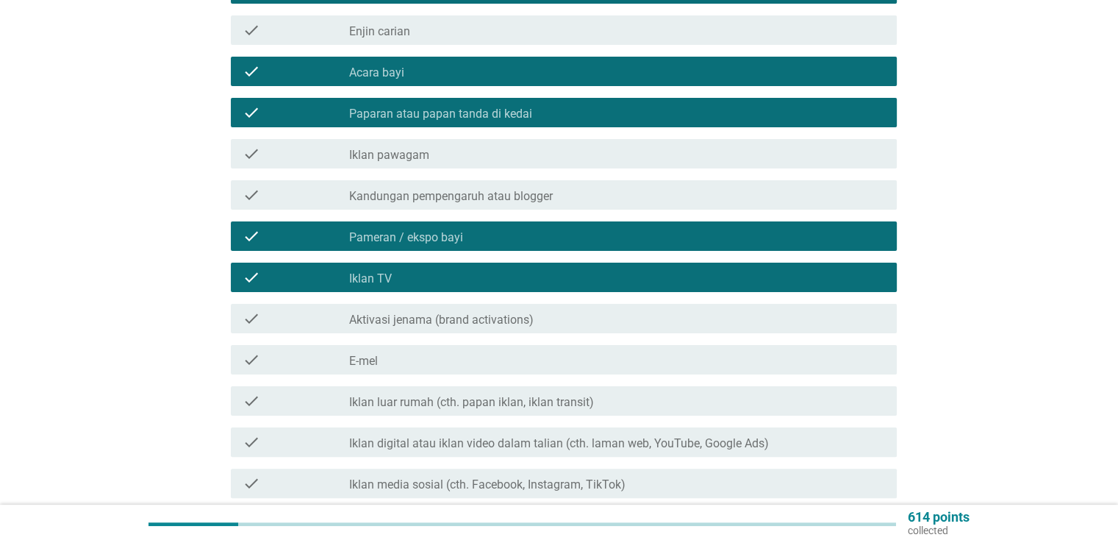
scroll to position [294, 0]
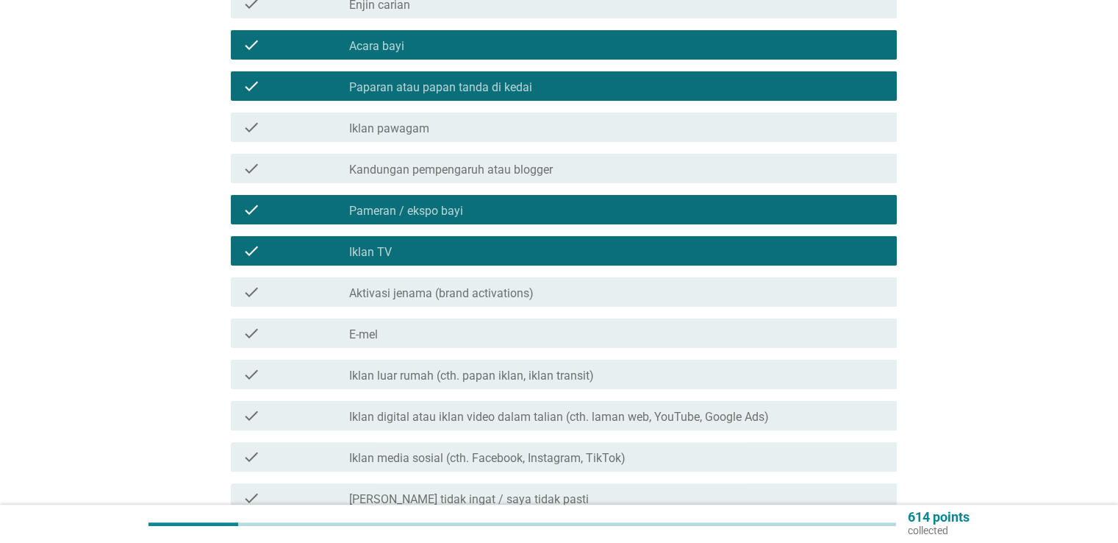
click at [416, 409] on label "Iklan digital atau iklan video dalam talian (cth. laman web, YouTube, Google Ad…" at bounding box center [559, 416] width 420 height 15
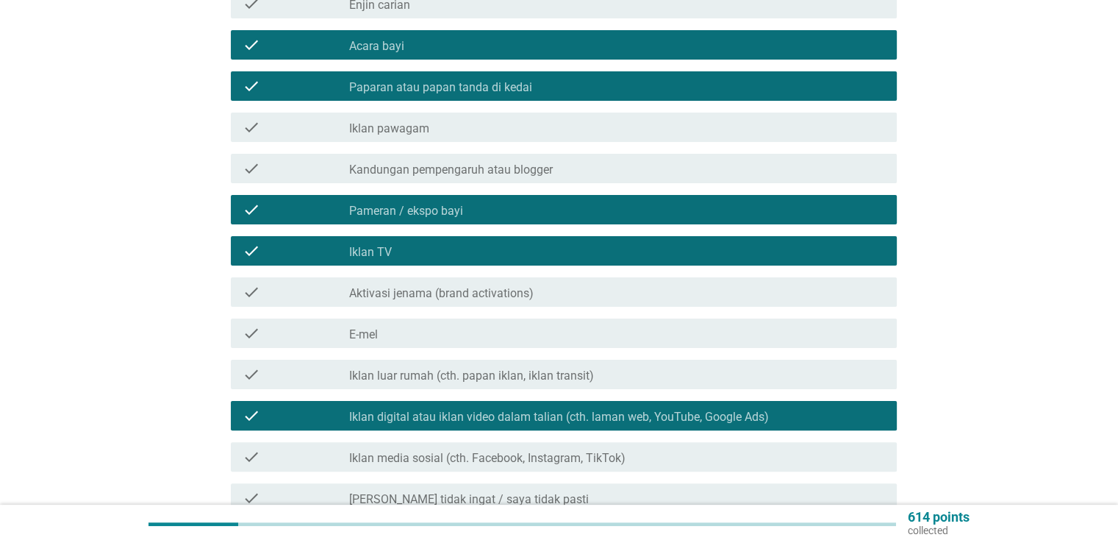
click at [417, 448] on div "check_box_outline_blank Iklan media sosial (cth. Facebook, Instagram, TikTok)" at bounding box center [616, 457] width 535 height 18
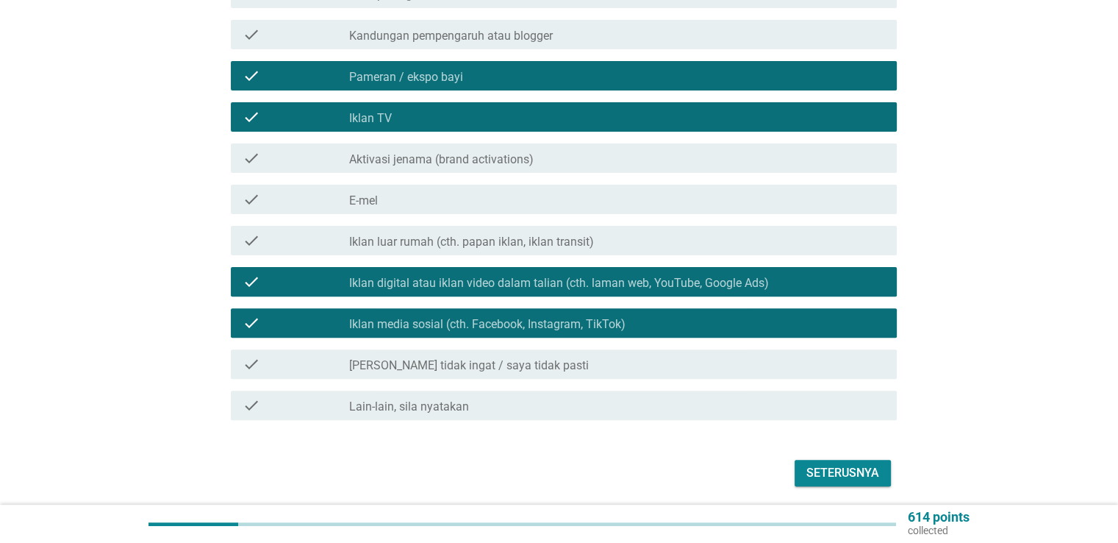
scroll to position [467, 0]
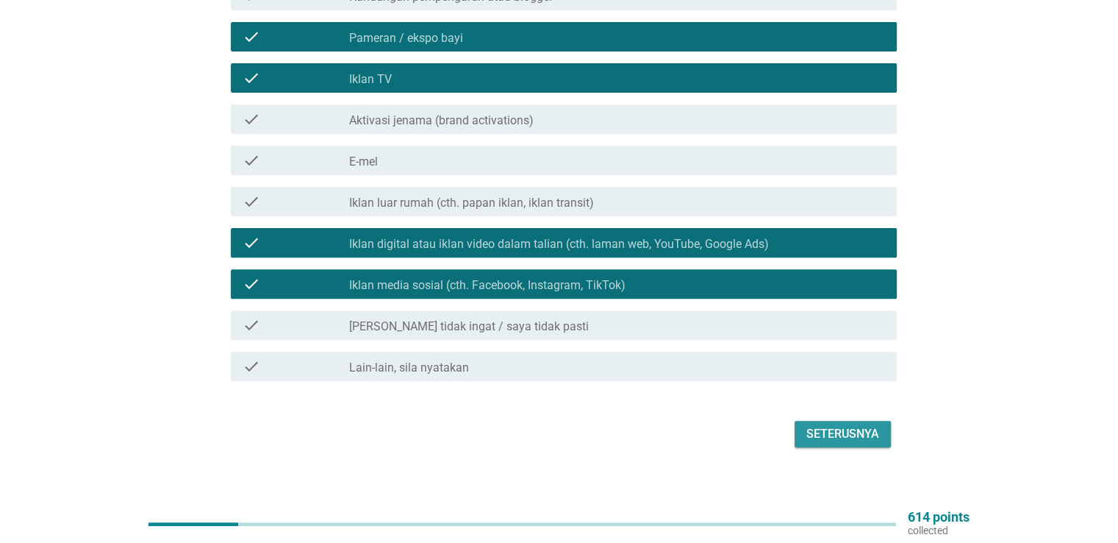
click at [869, 425] on div "Seterusnya" at bounding box center [842, 434] width 73 height 18
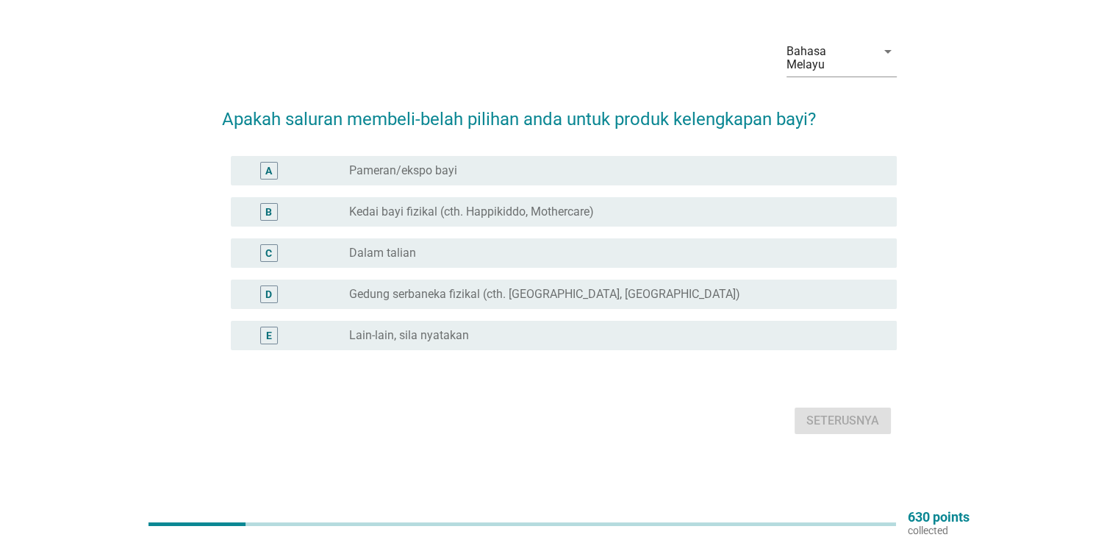
scroll to position [0, 0]
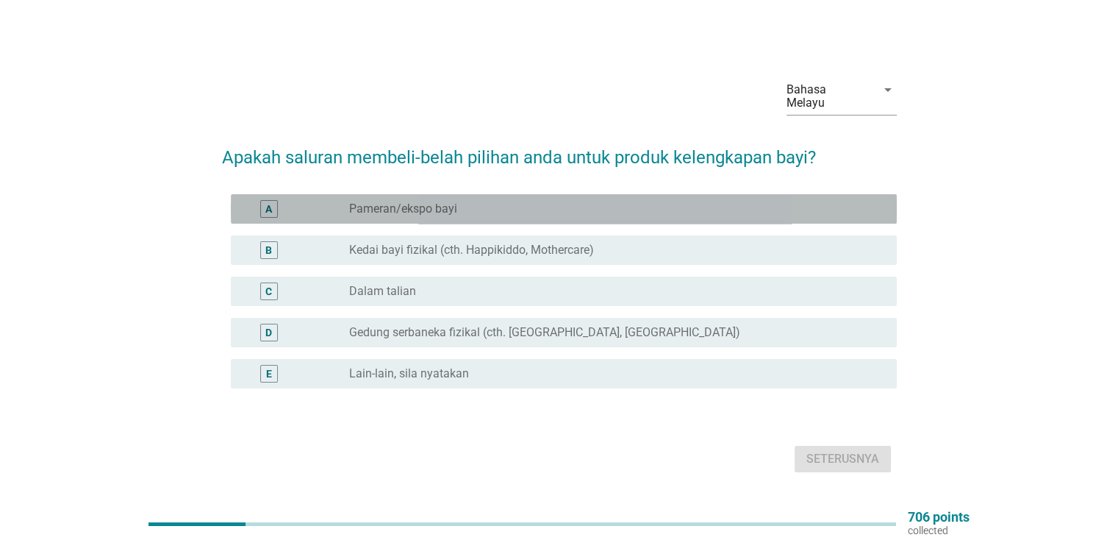
click at [448, 201] on label "Pameran/ekspo bayi" at bounding box center [403, 208] width 108 height 15
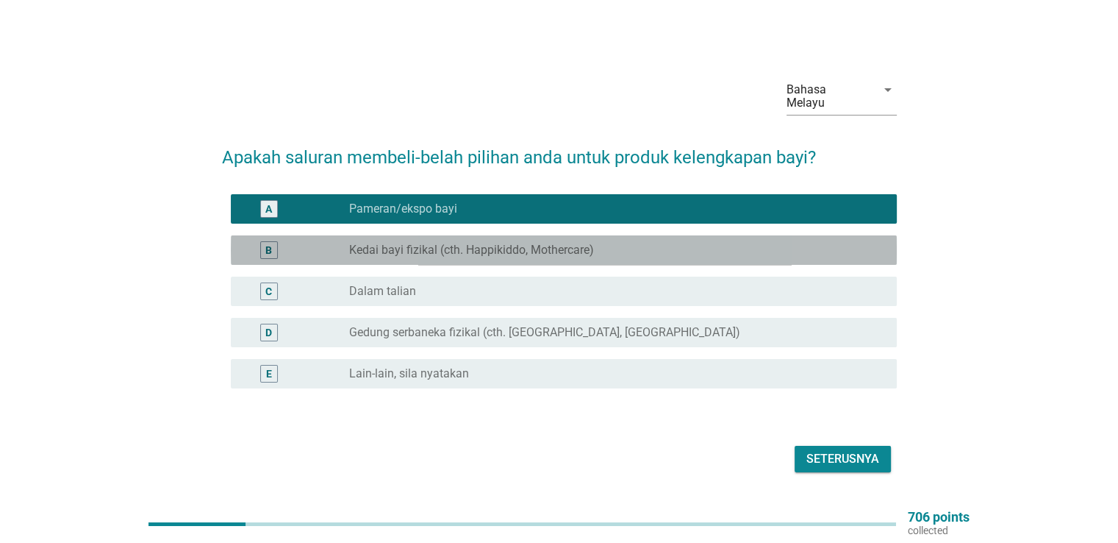
click at [423, 247] on label "Kedai bayi fizikal (cth. Happikiddo, Mothercare)" at bounding box center [471, 250] width 245 height 15
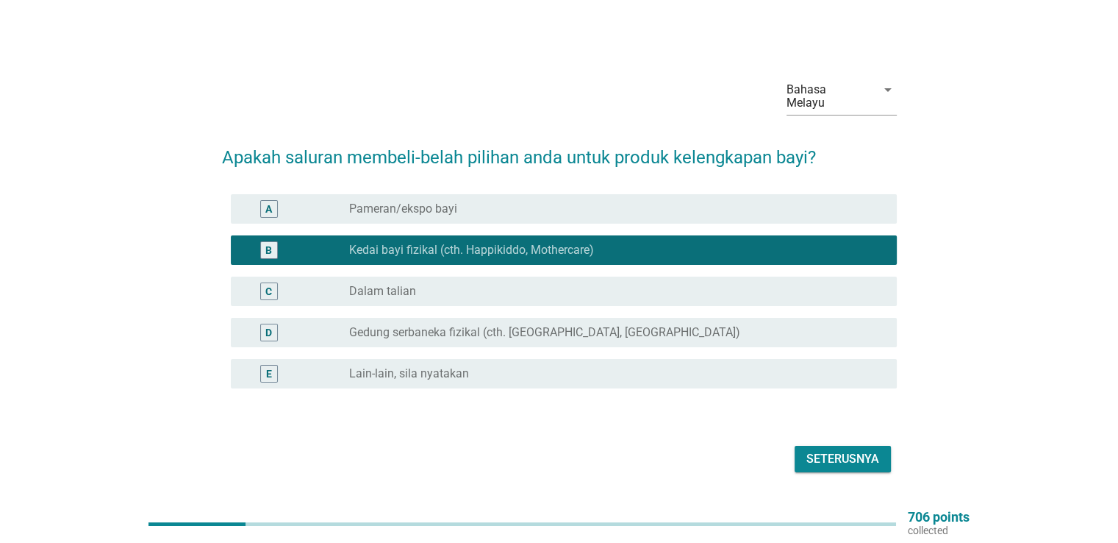
click at [585, 286] on div "radio_button_unchecked Dalam talian" at bounding box center [610, 291] width 523 height 15
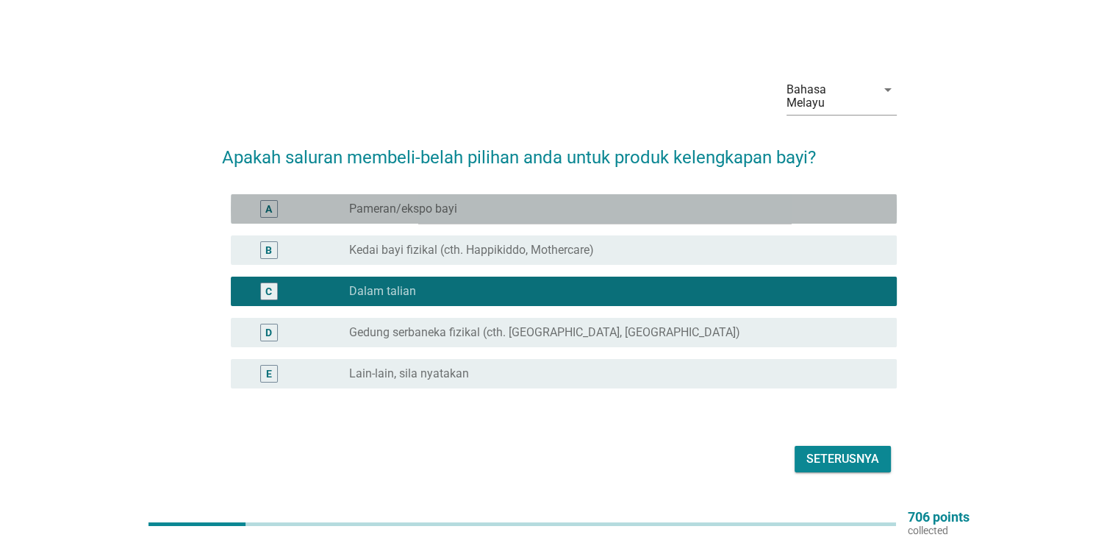
click at [550, 201] on div "radio_button_unchecked Pameran/ekspo bayi" at bounding box center [610, 208] width 523 height 15
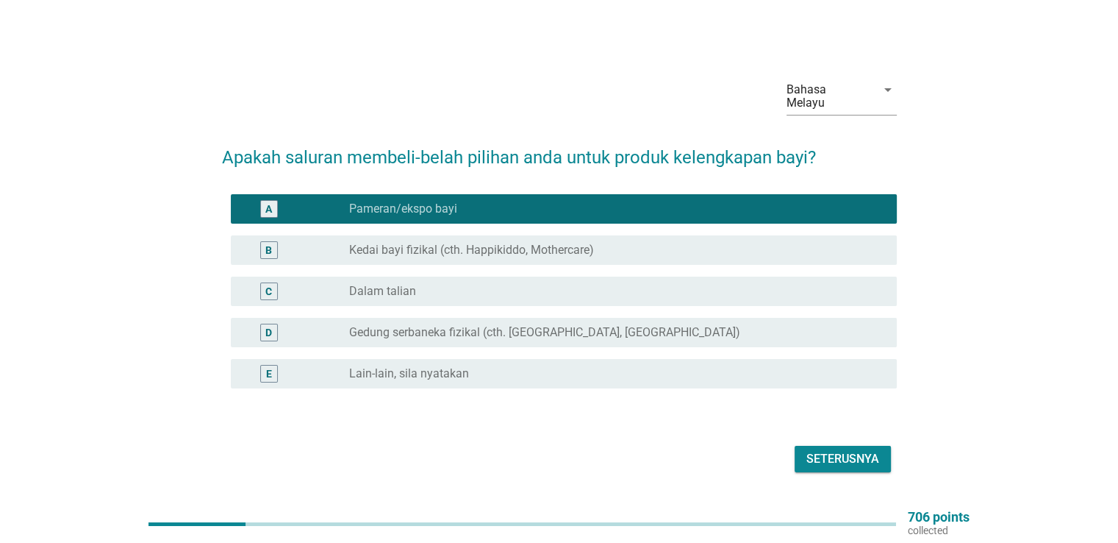
click at [832, 451] on div "Seterusnya" at bounding box center [842, 459] width 73 height 18
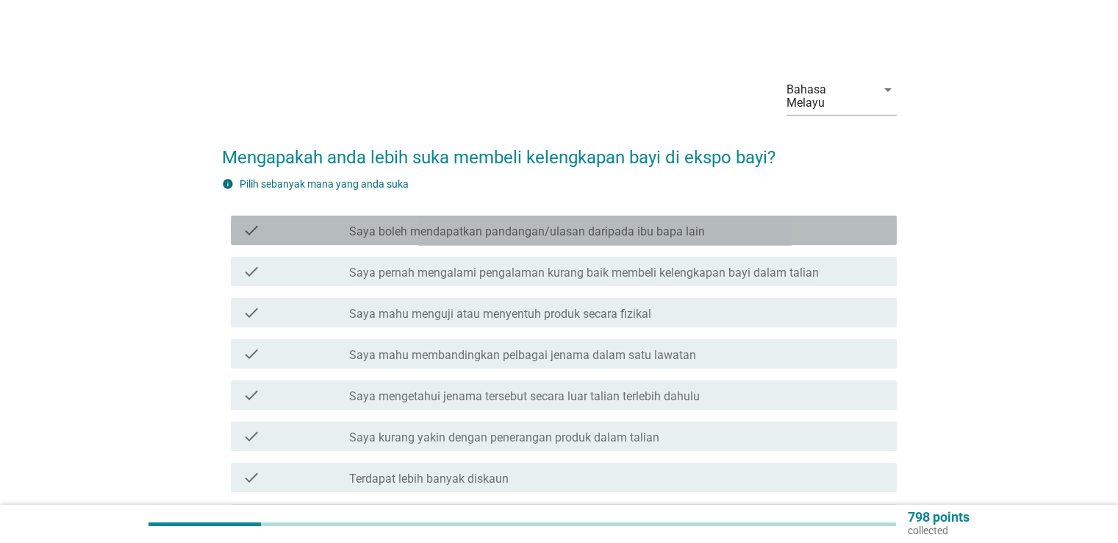
click at [369, 224] on label "Saya boleh mendapatkan pandangan/ulasan daripada ibu bapa lain" at bounding box center [527, 231] width 356 height 15
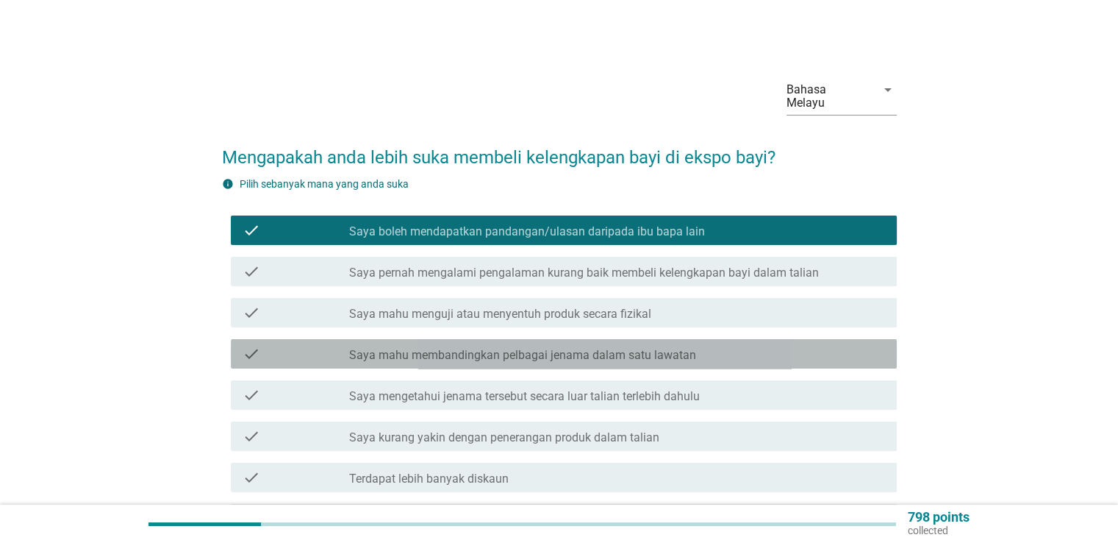
click at [451, 348] on label "Saya mahu membandingkan pelbagai jenama dalam satu lawatan" at bounding box center [522, 355] width 347 height 15
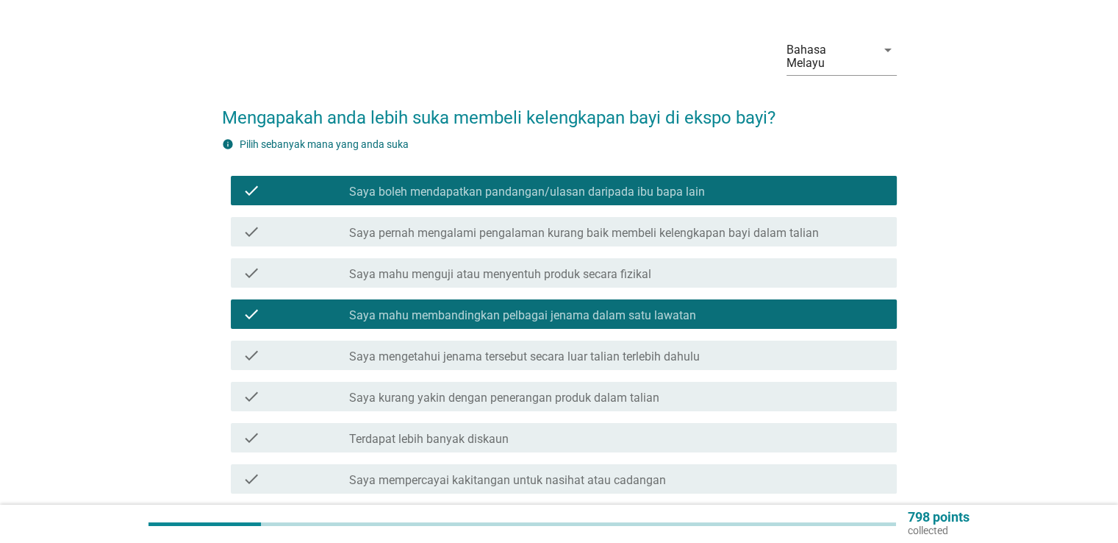
scroll to position [74, 0]
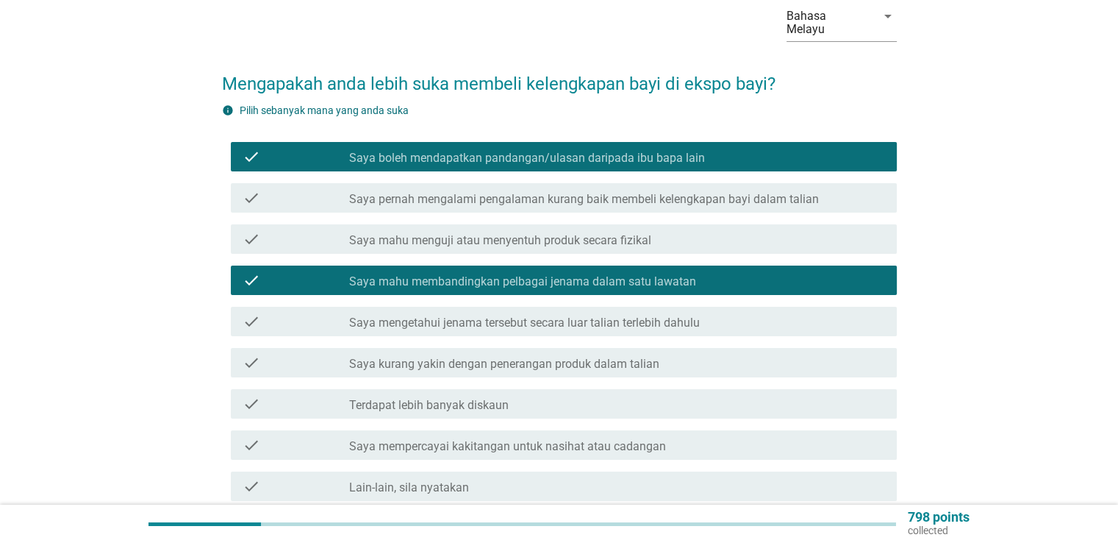
click at [450, 398] on label "Terdapat lebih banyak diskaun" at bounding box center [429, 405] width 160 height 15
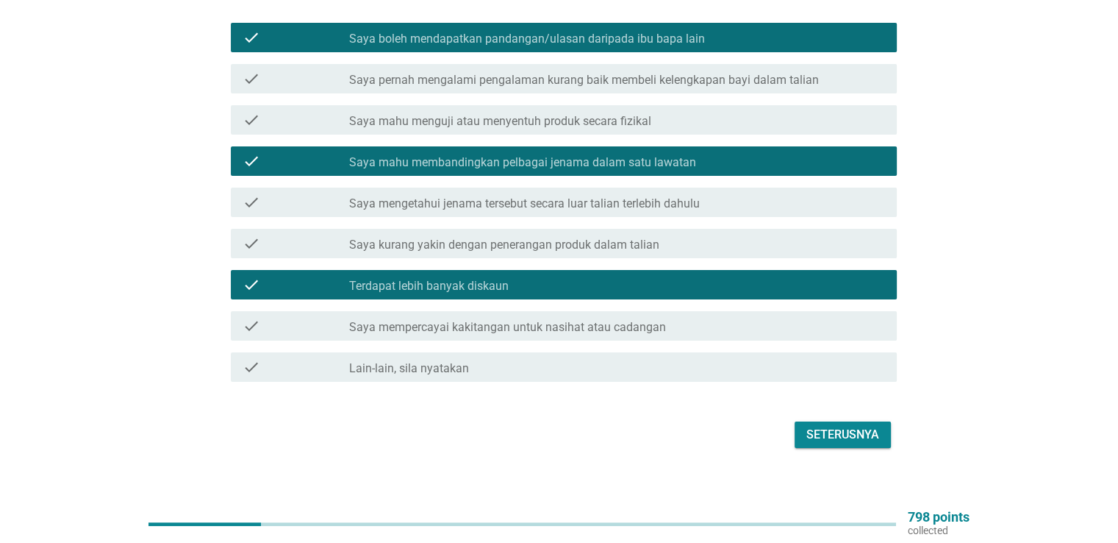
scroll to position [193, 0]
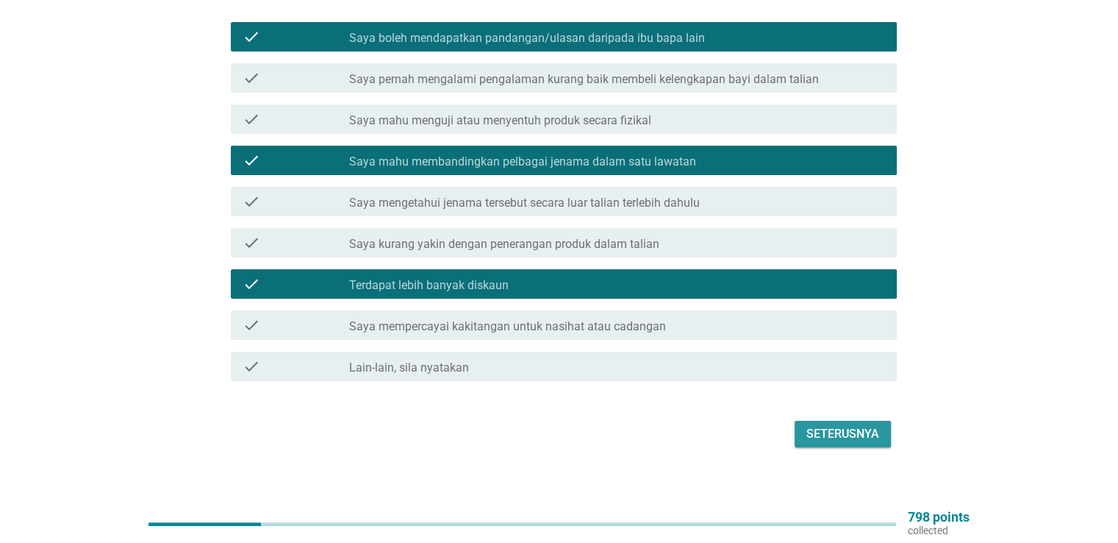
click at [843, 425] on div "Seterusnya" at bounding box center [842, 434] width 73 height 18
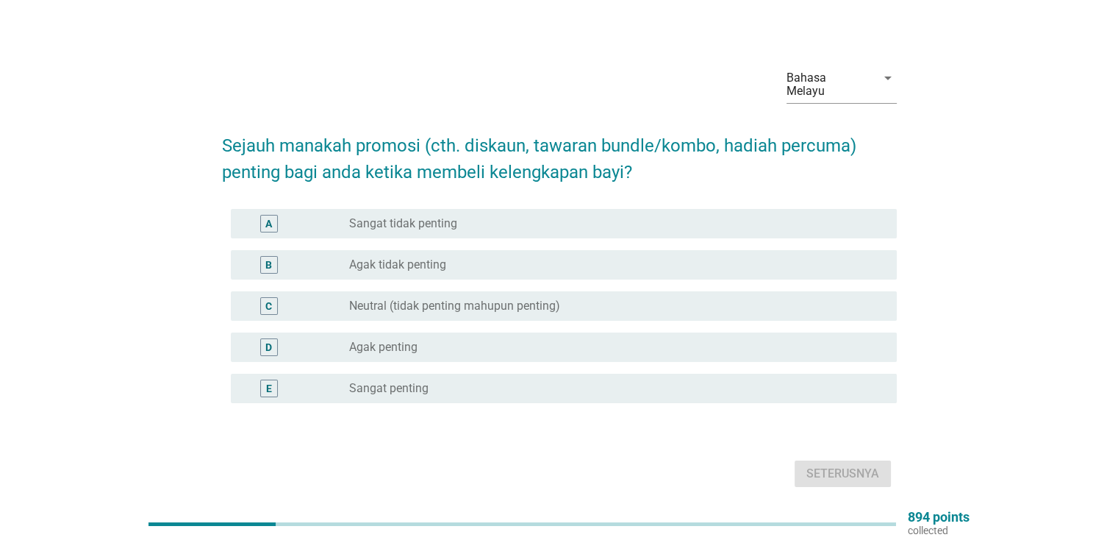
scroll to position [0, 0]
